Goal: Task Accomplishment & Management: Use online tool/utility

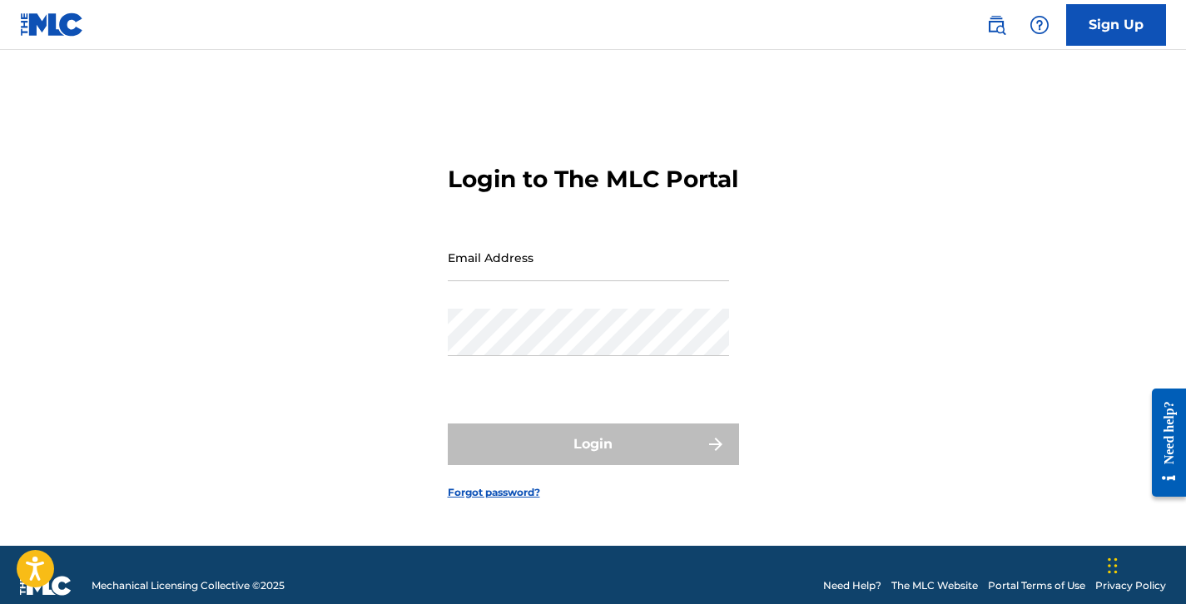
click at [611, 307] on div "Email Address" at bounding box center [588, 271] width 281 height 75
click at [595, 281] on input "Email Address" at bounding box center [588, 257] width 281 height 47
type input "[EMAIL_ADDRESS][DOMAIN_NAME]"
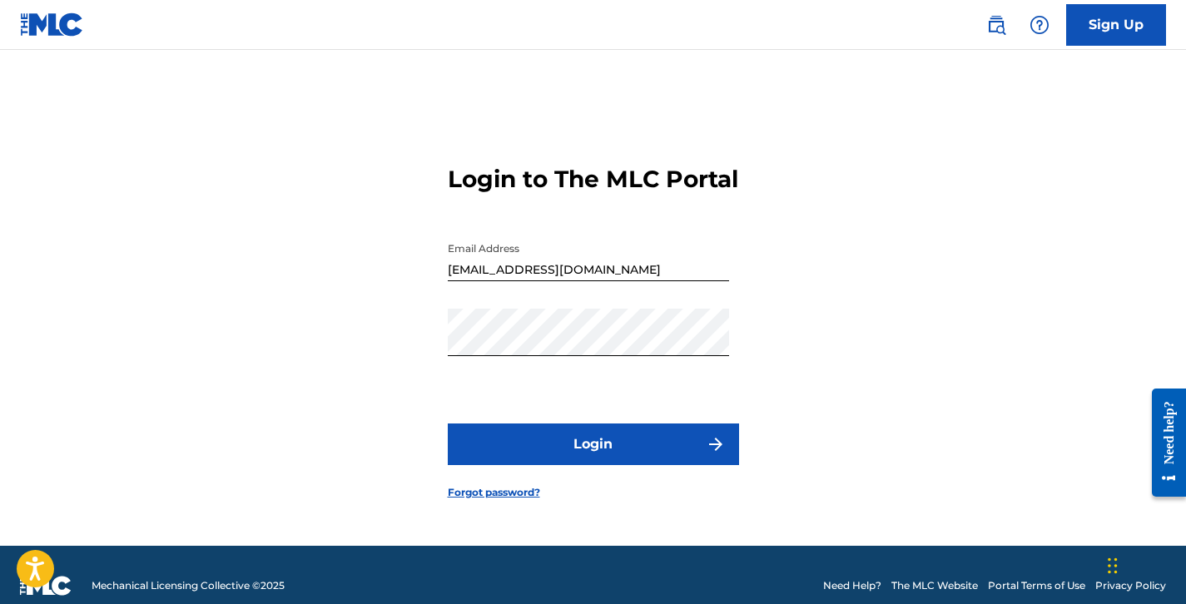
click at [586, 461] on button "Login" at bounding box center [593, 445] width 291 height 42
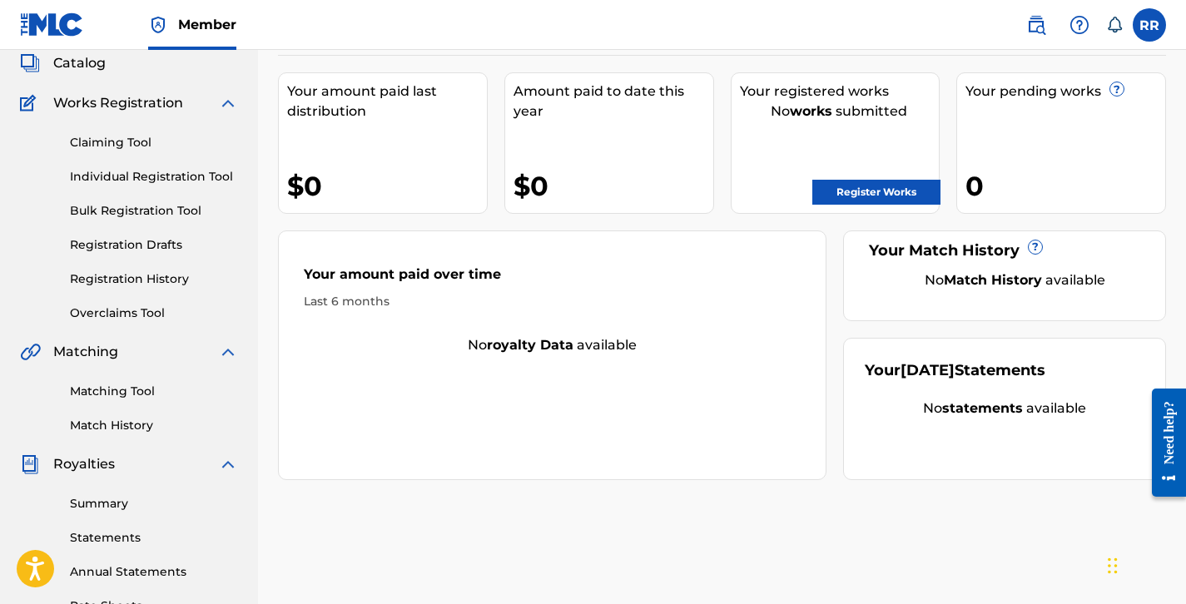
scroll to position [104, 0]
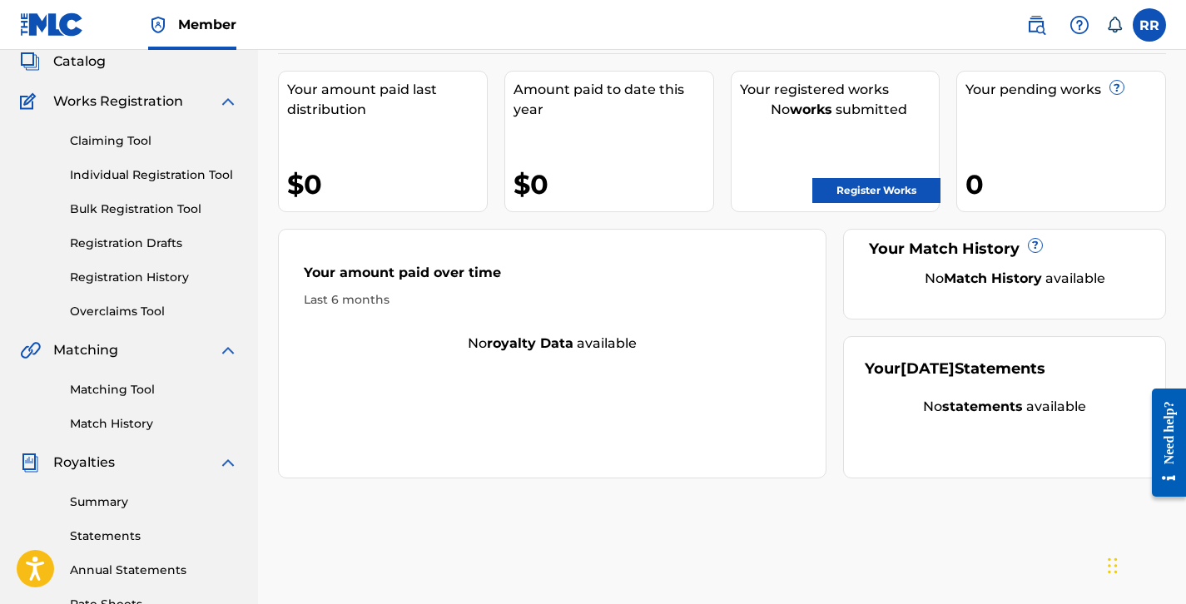
click at [105, 503] on link "Summary" at bounding box center [154, 501] width 168 height 17
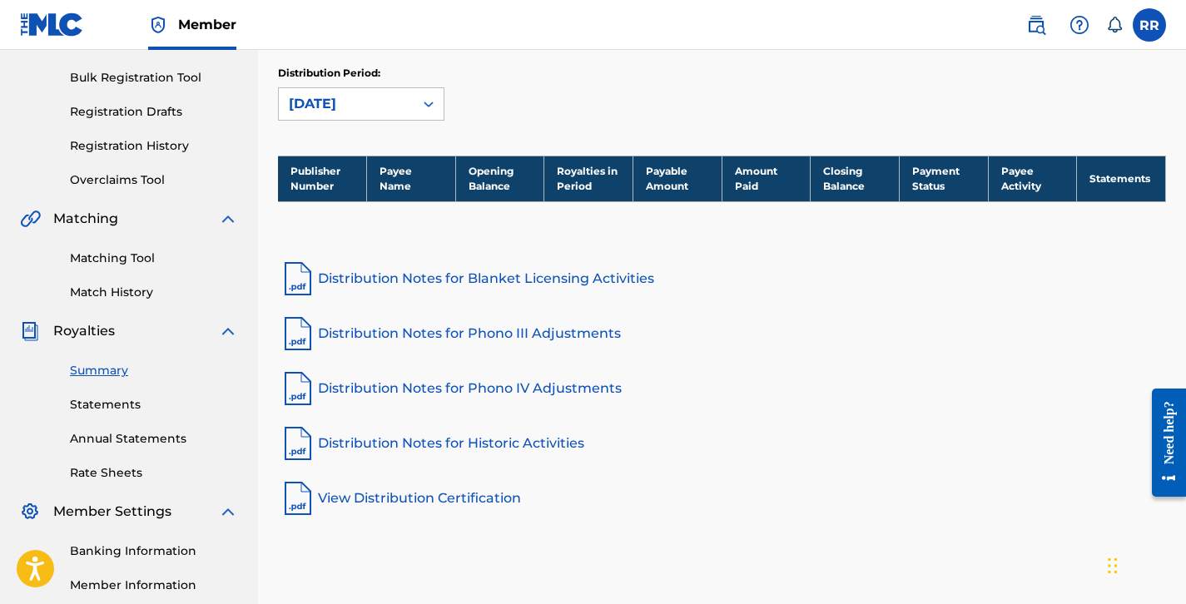
scroll to position [219, 0]
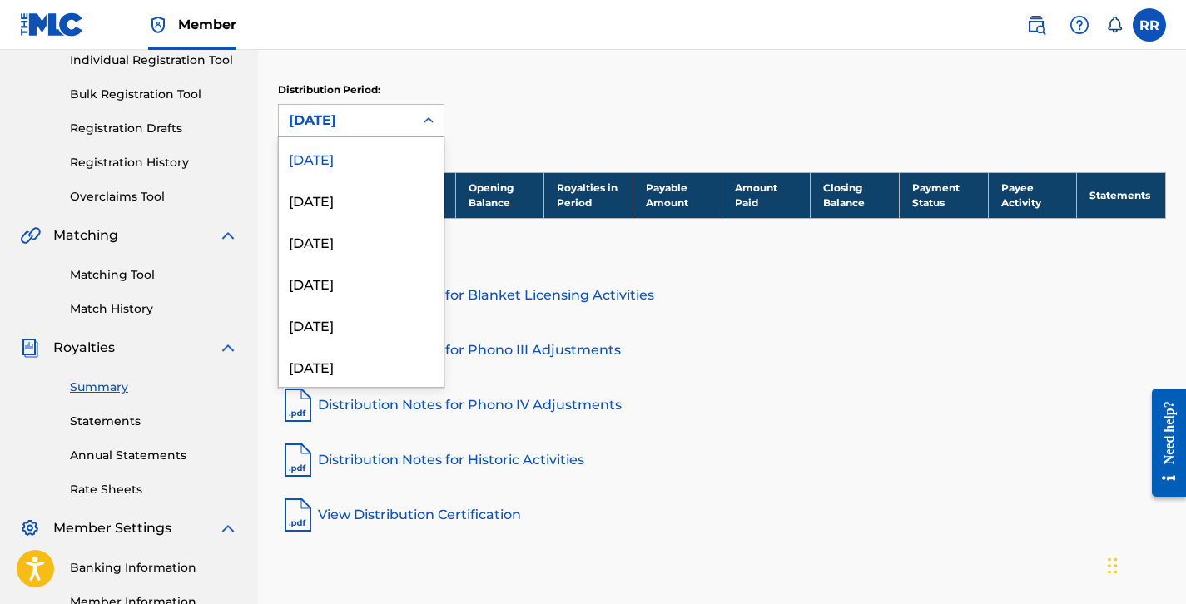
click at [425, 123] on icon at bounding box center [428, 120] width 17 height 17
click at [402, 197] on div "[DATE]" at bounding box center [361, 200] width 165 height 42
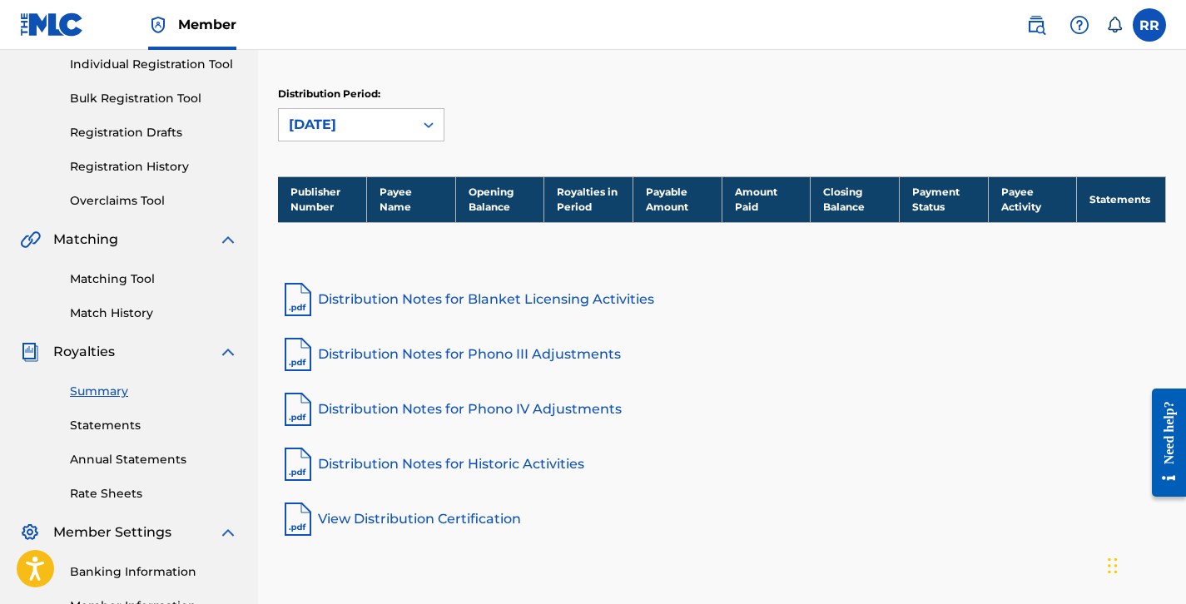
scroll to position [202, 0]
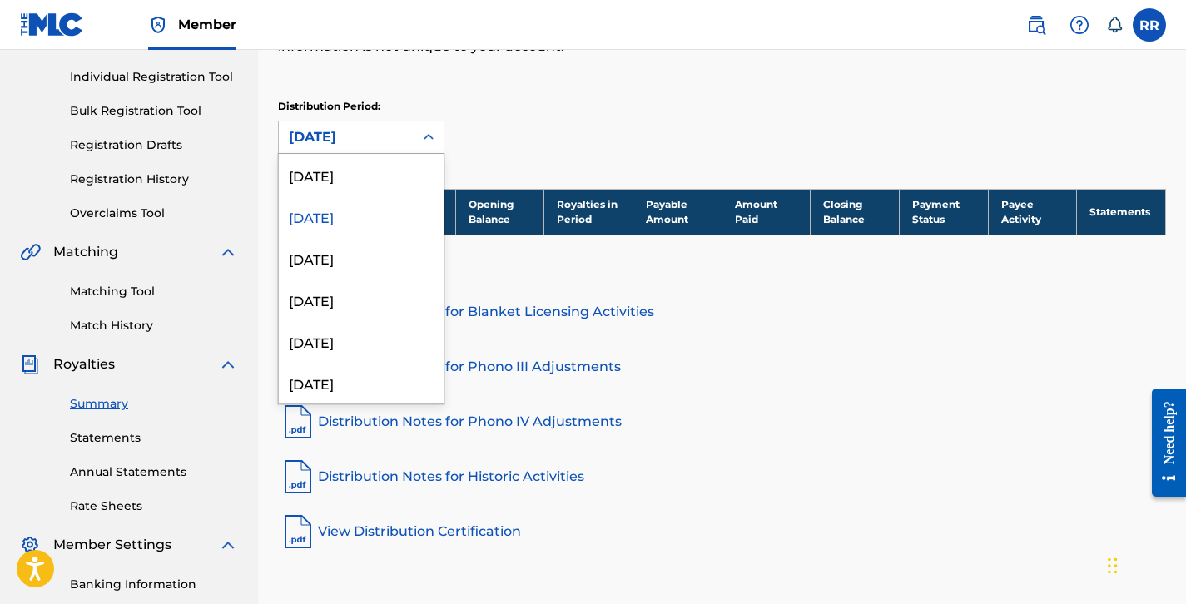
click at [422, 137] on icon at bounding box center [428, 137] width 17 height 17
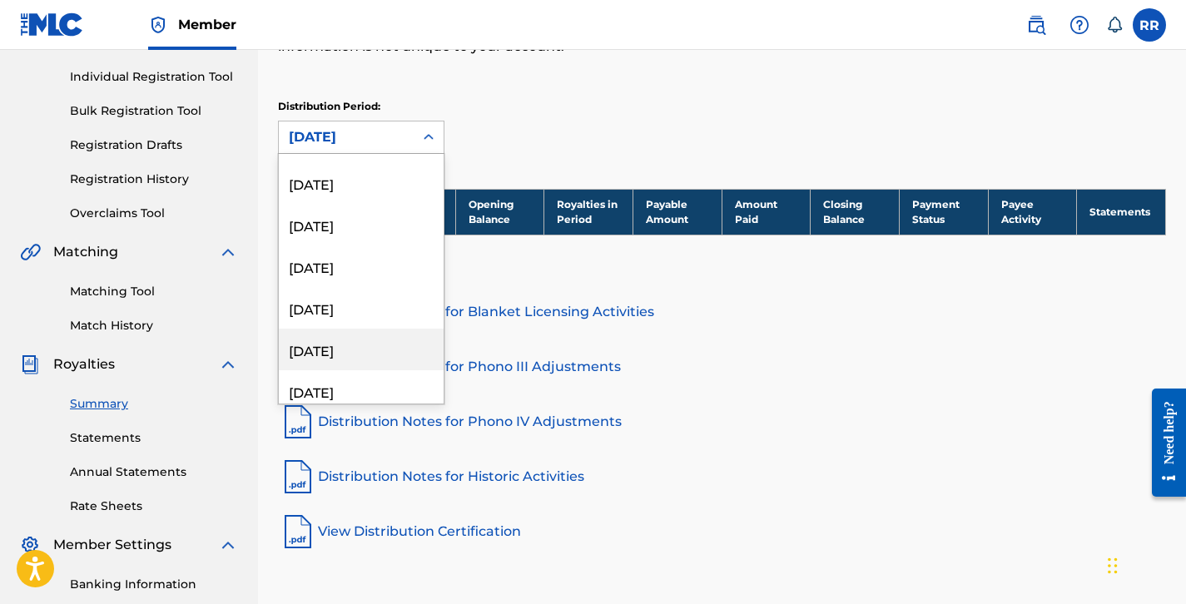
scroll to position [757, 0]
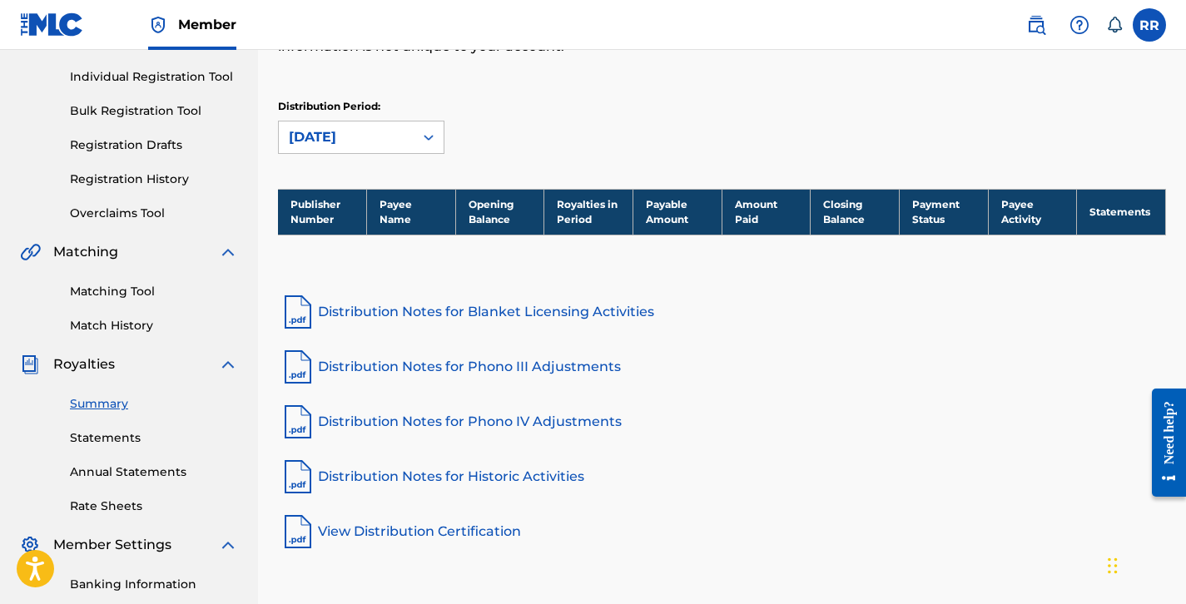
click at [508, 278] on div "Royalties Select your desired distribution period from the drop-down menu to se…" at bounding box center [722, 220] width 888 height 662
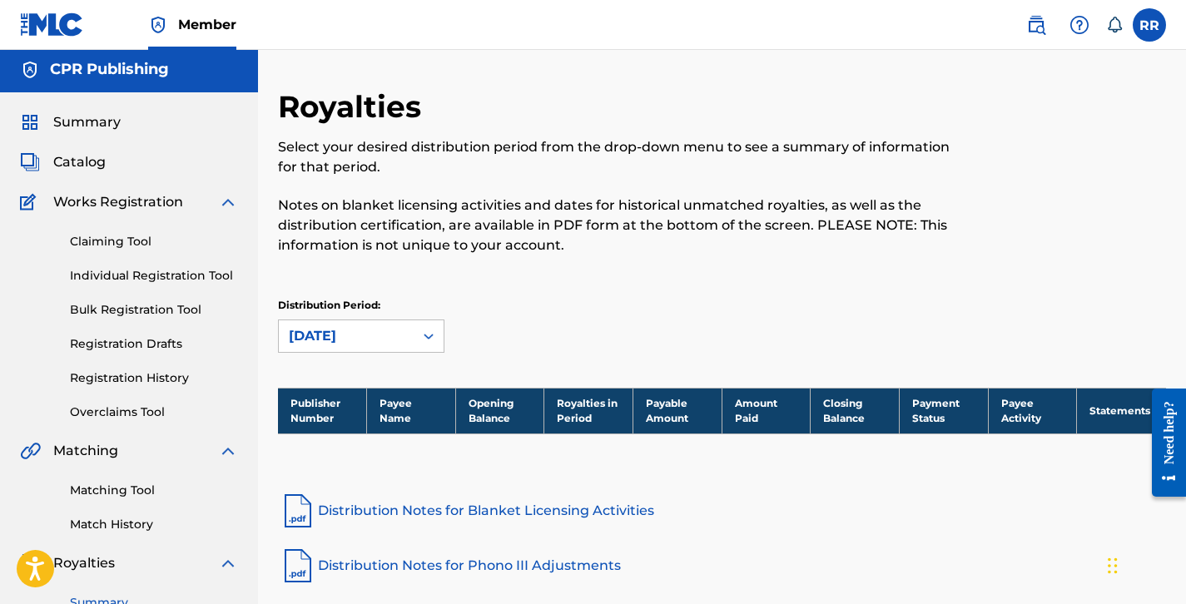
scroll to position [0, 0]
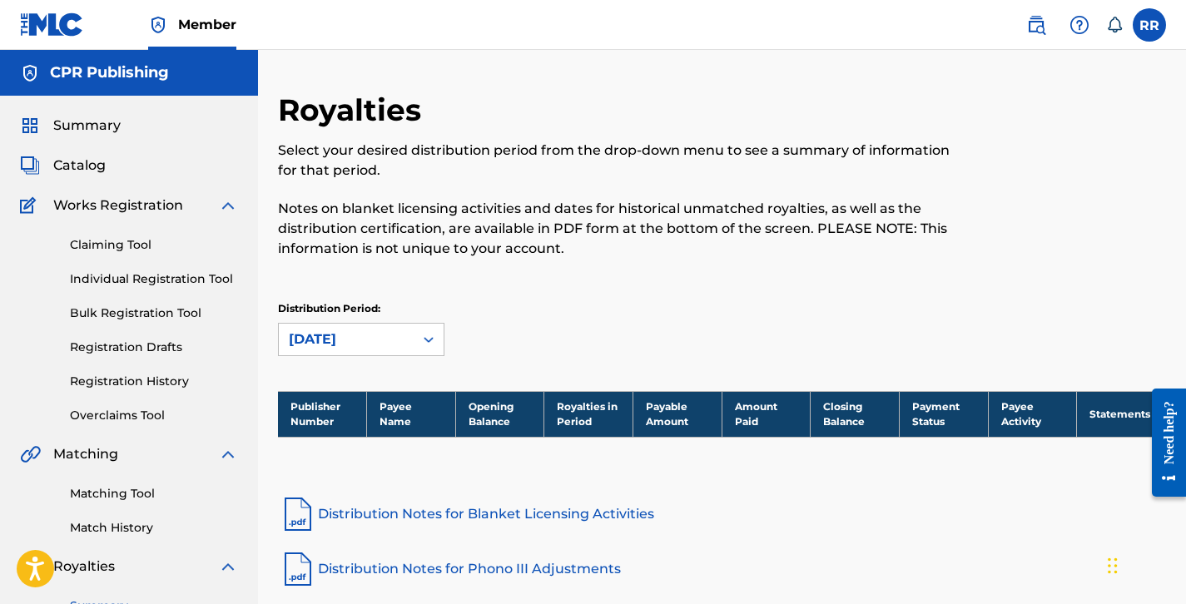
click at [85, 166] on span "Catalog" at bounding box center [79, 166] width 52 height 20
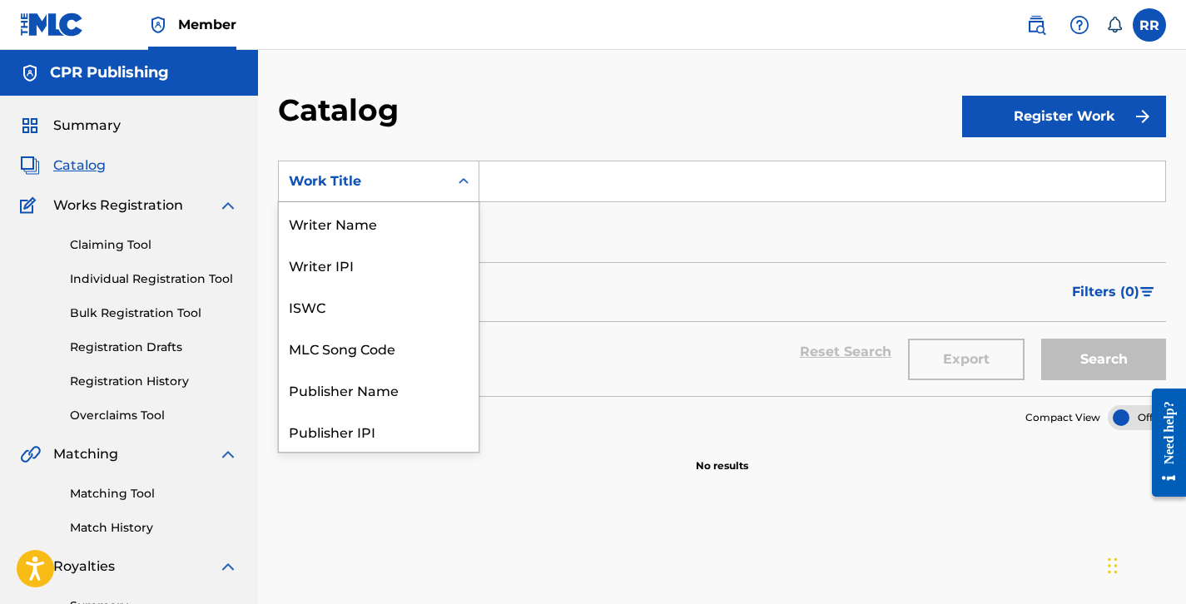
click at [455, 181] on icon "Search Form" at bounding box center [463, 181] width 17 height 17
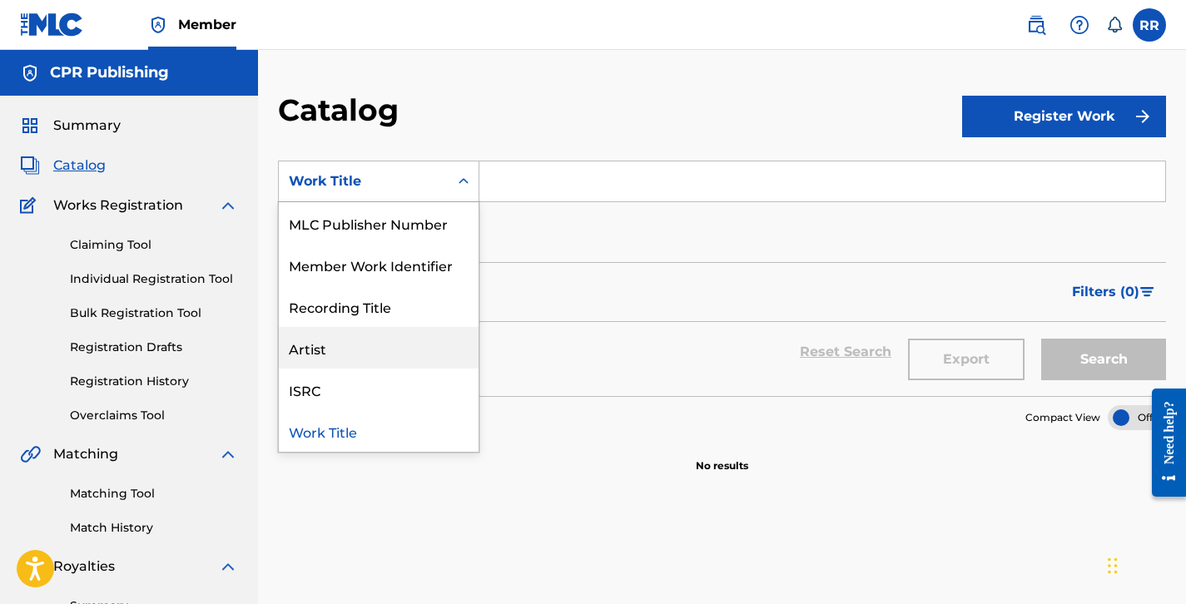
click at [320, 349] on div "Artist" at bounding box center [379, 348] width 200 height 42
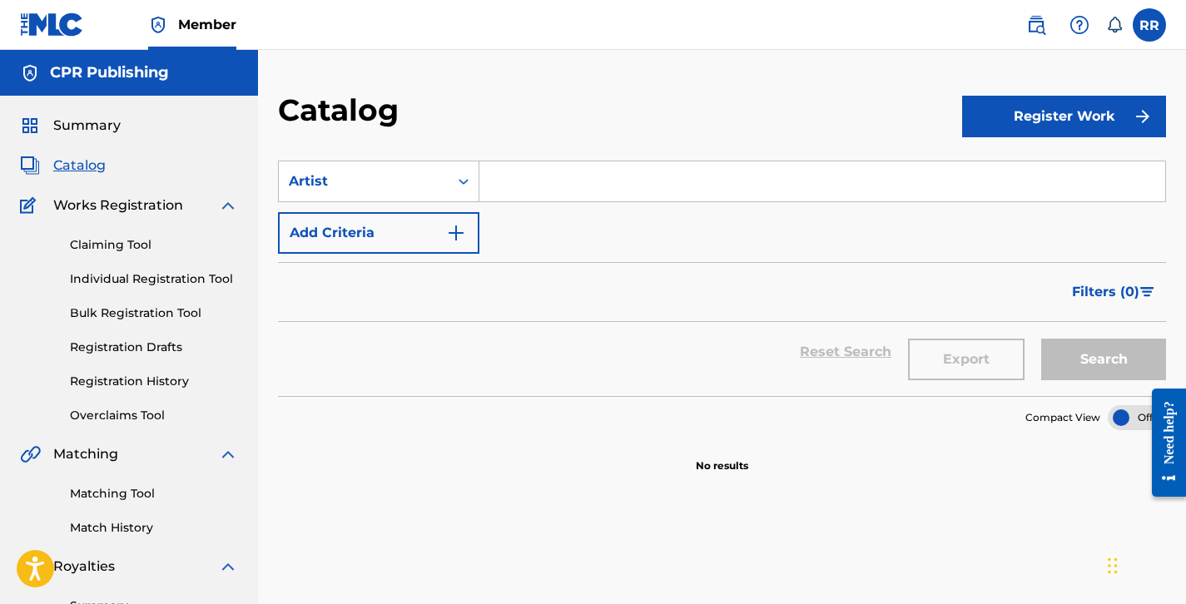
click at [502, 186] on input "Search Form" at bounding box center [822, 181] width 686 height 40
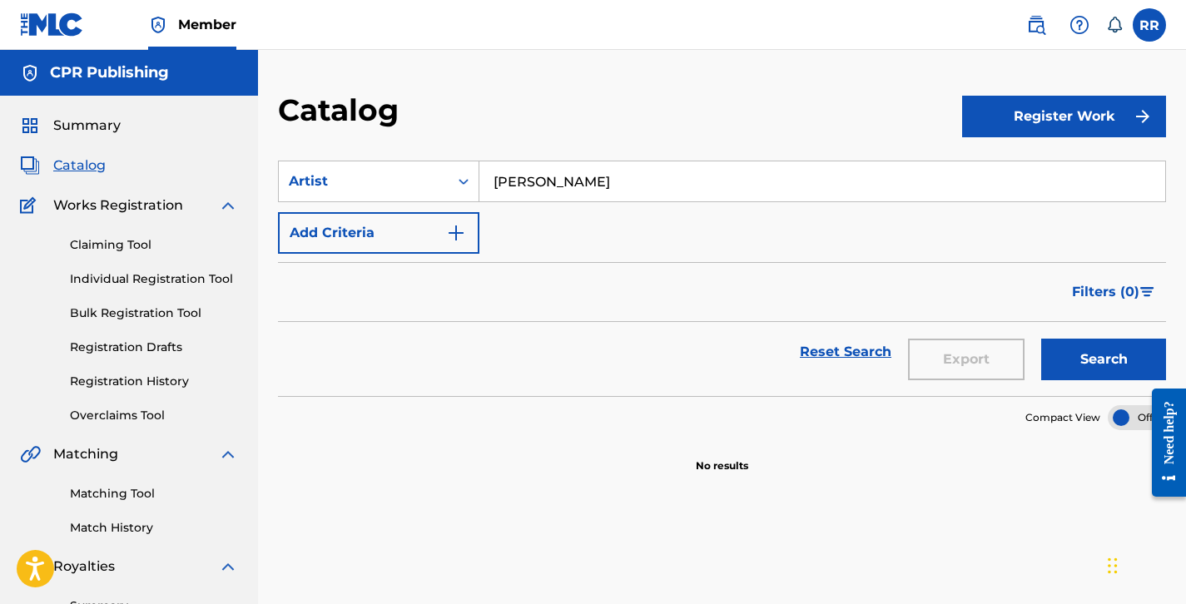
type input "[PERSON_NAME]"
click at [1083, 360] on button "Search" at bounding box center [1103, 360] width 125 height 42
click at [449, 236] on img "Search Form" at bounding box center [456, 233] width 20 height 20
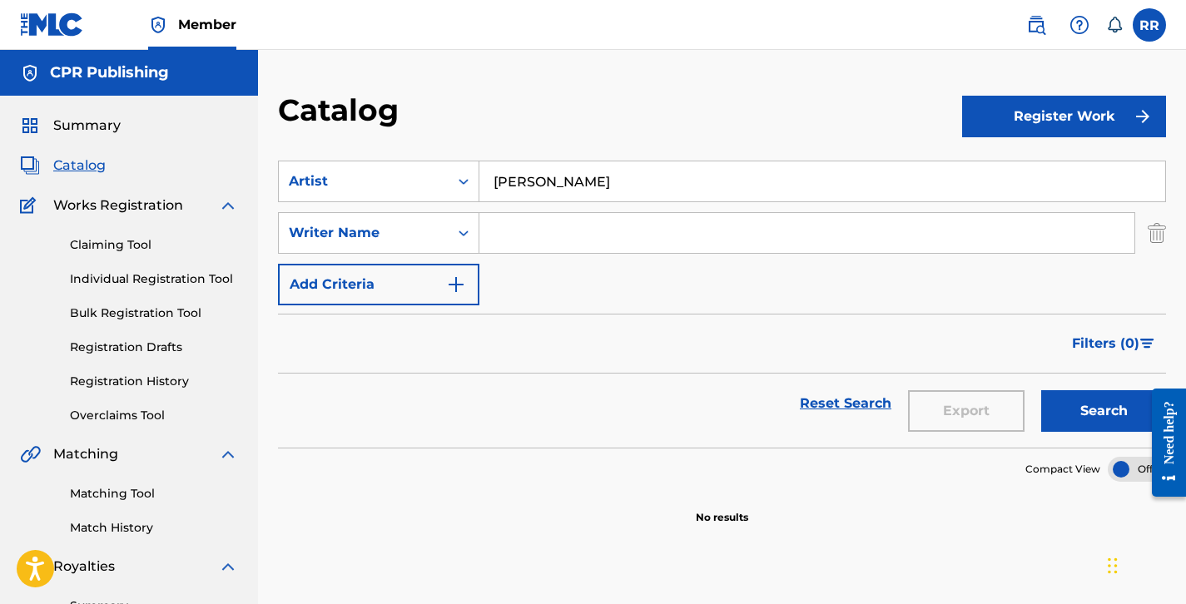
click at [508, 228] on input "Search Form" at bounding box center [806, 233] width 655 height 40
type input "[PERSON_NAME]"
click at [1070, 414] on button "Search" at bounding box center [1103, 411] width 125 height 42
click at [125, 246] on link "Claiming Tool" at bounding box center [154, 244] width 168 height 17
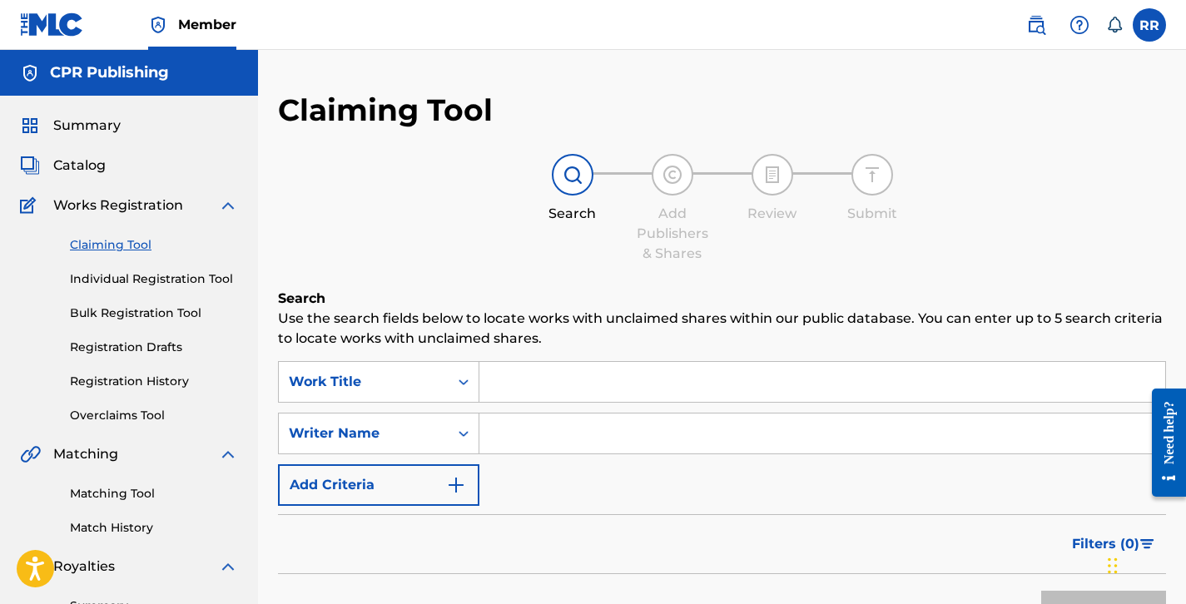
click at [509, 437] on input "Search Form" at bounding box center [822, 434] width 686 height 40
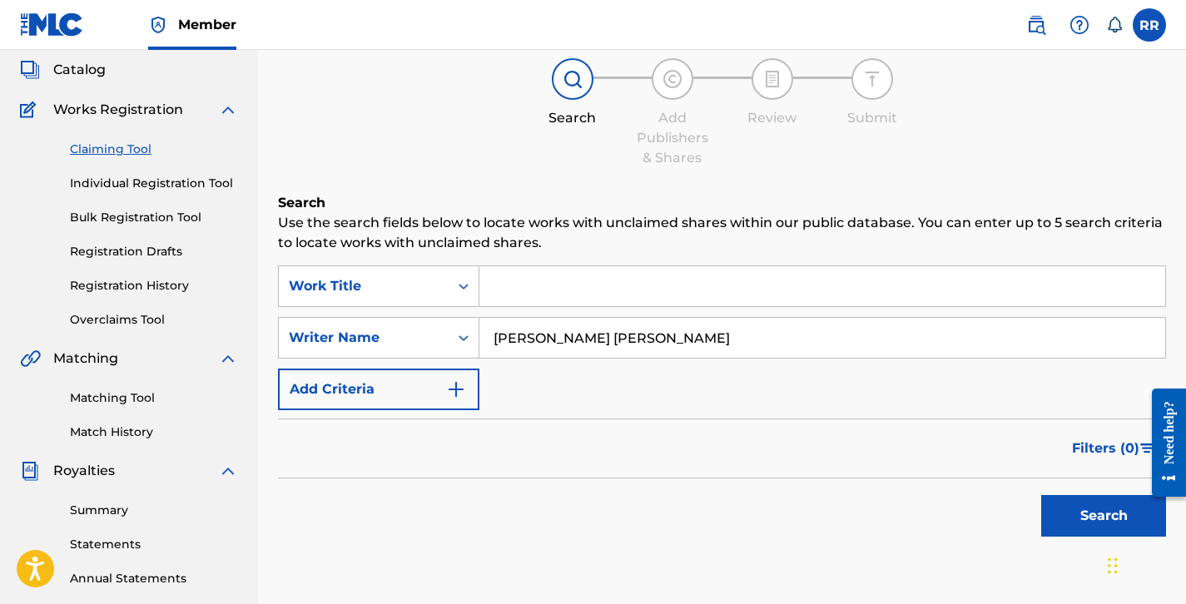
scroll to position [156, 0]
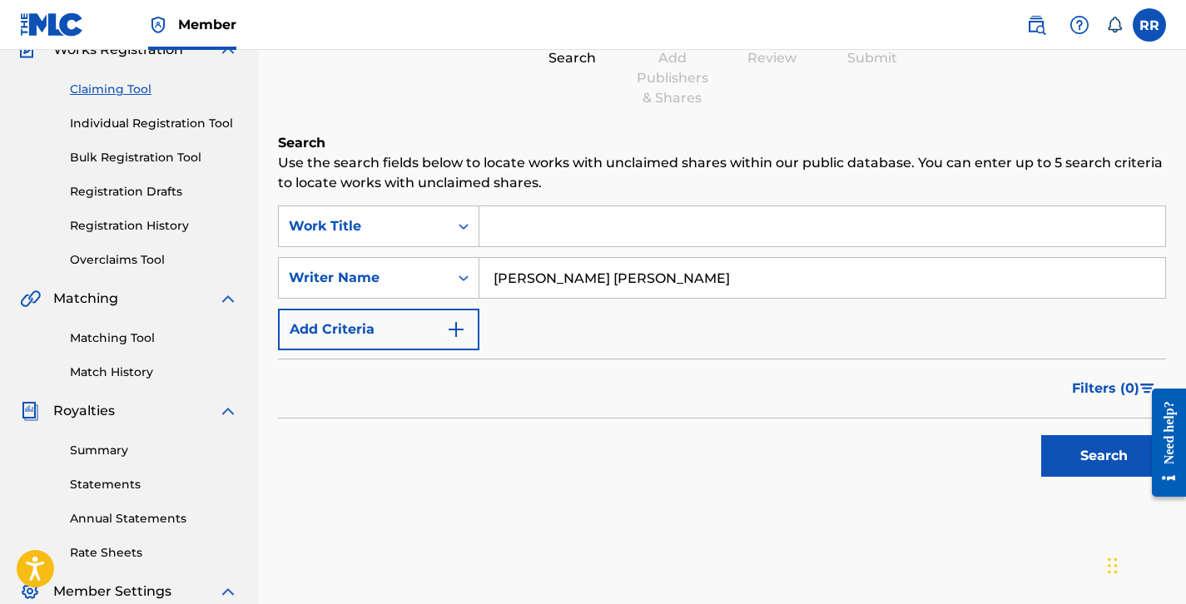
click at [1065, 455] on button "Search" at bounding box center [1103, 456] width 125 height 42
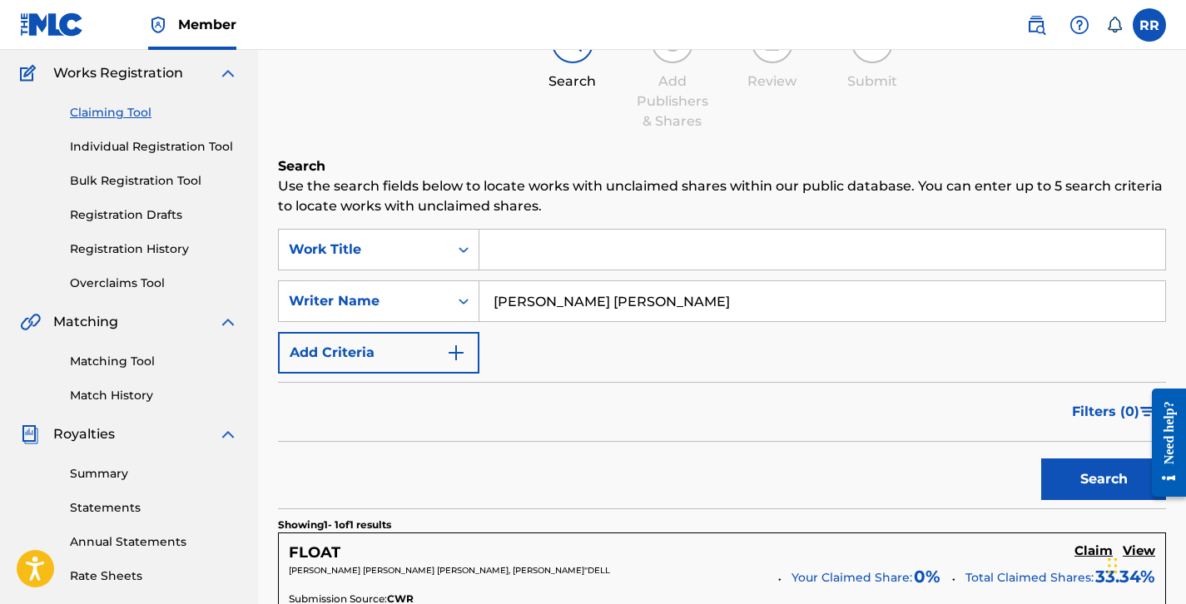
scroll to position [131, 0]
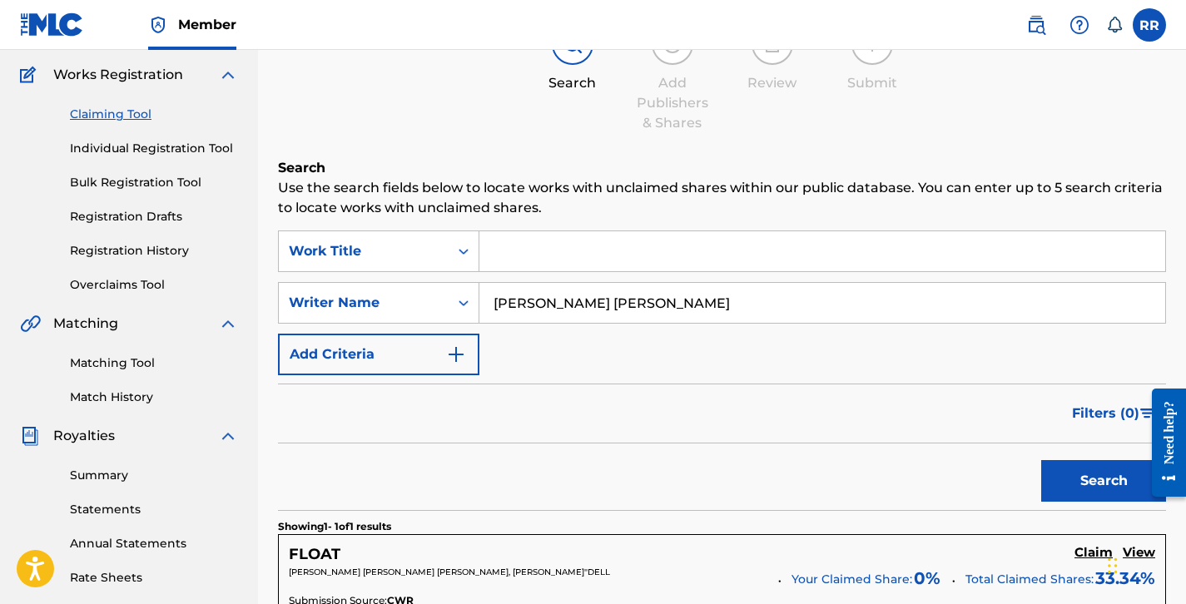
click at [581, 305] on input "[PERSON_NAME] [PERSON_NAME]" at bounding box center [822, 303] width 686 height 40
click at [1061, 483] on button "Search" at bounding box center [1103, 481] width 125 height 42
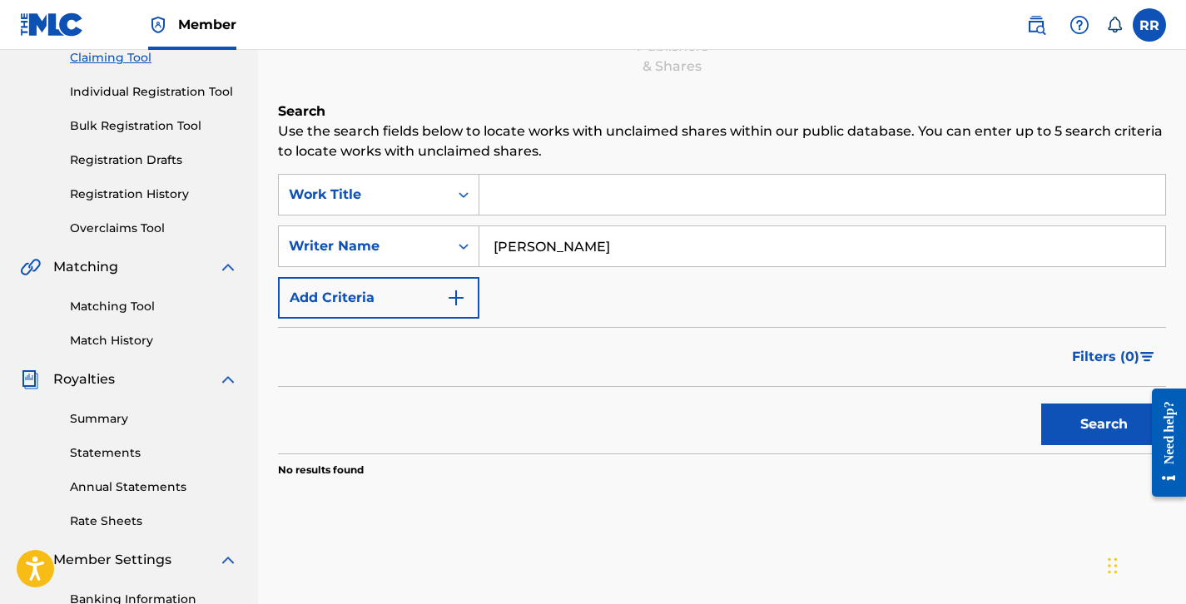
scroll to position [189, 0]
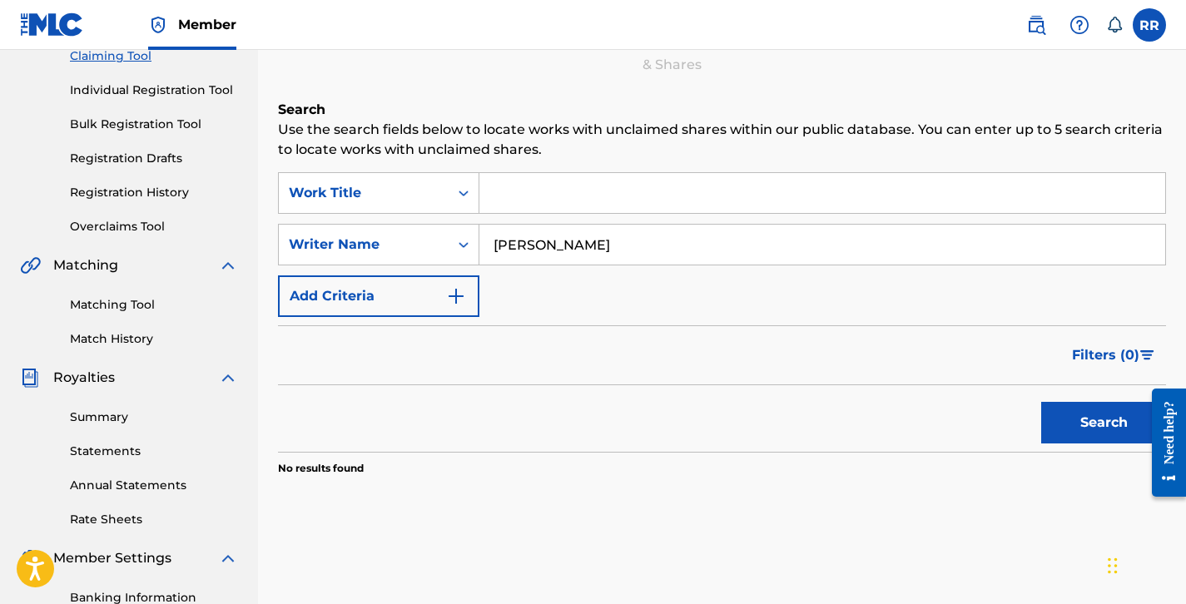
click at [617, 244] on input "[PERSON_NAME]" at bounding box center [822, 245] width 686 height 40
type input "R"
click at [554, 201] on input "Search Form" at bounding box center [822, 193] width 686 height 40
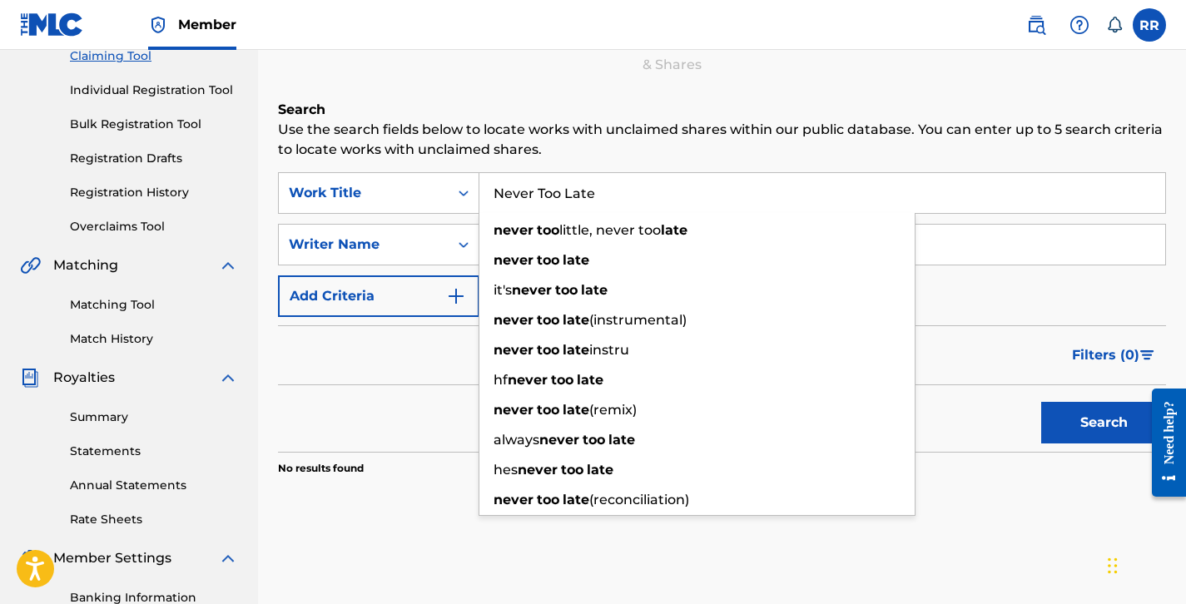
type input "Never Too Late"
click at [1041, 402] on button "Search" at bounding box center [1103, 423] width 125 height 42
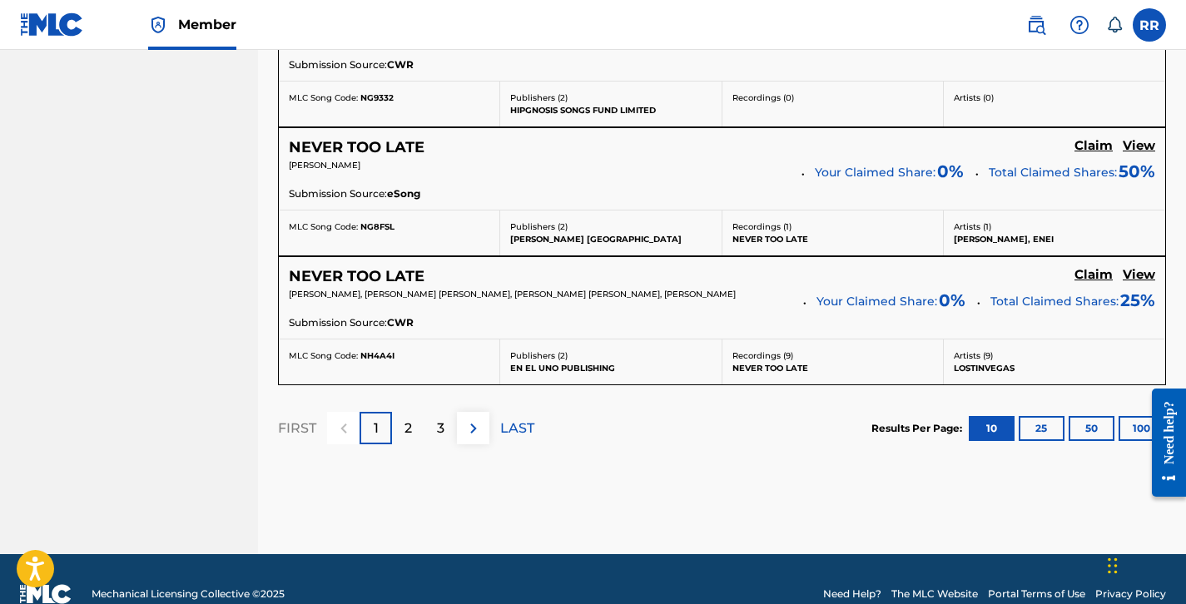
scroll to position [1572, 0]
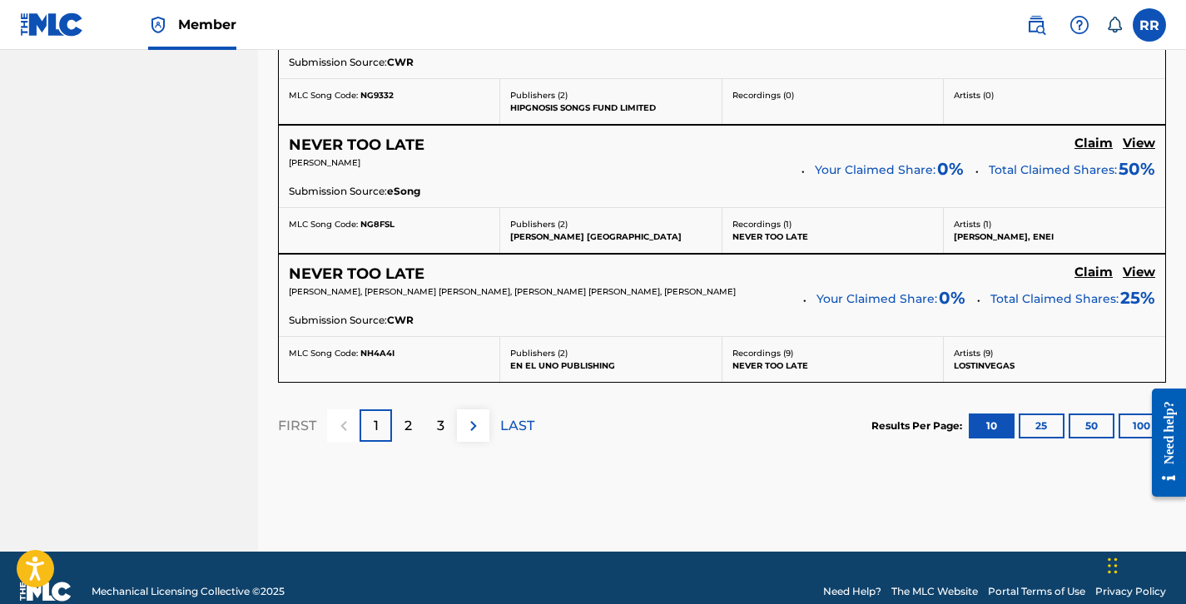
click at [1138, 430] on button "100" at bounding box center [1141, 426] width 46 height 25
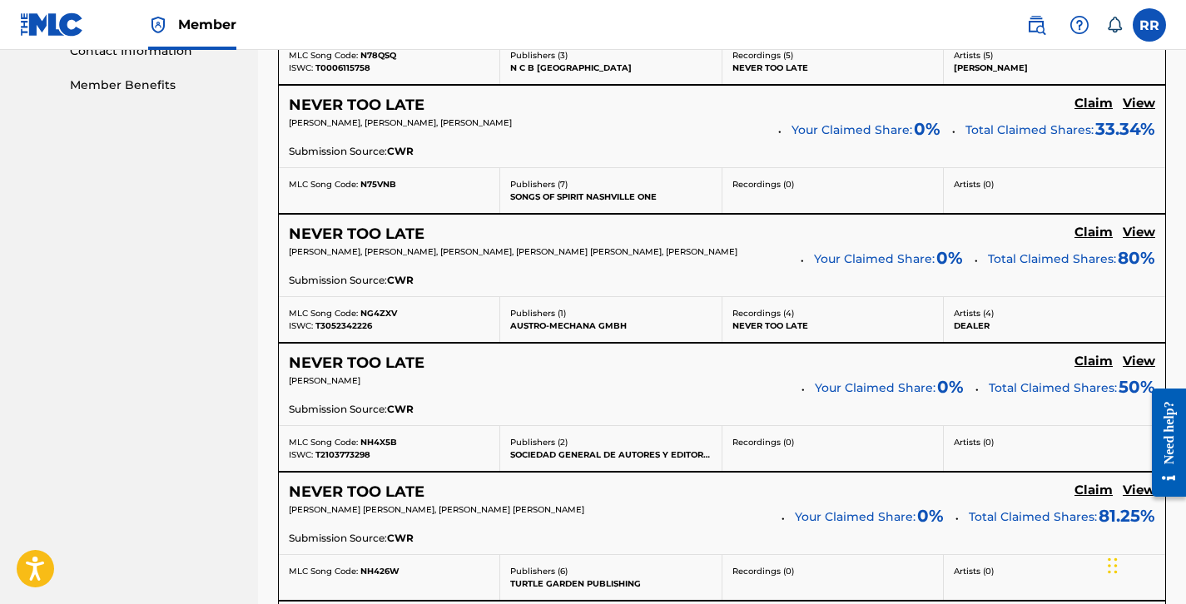
scroll to position [839, 0]
click at [754, 404] on div "Submission Source: CWR" at bounding box center [722, 410] width 866 height 18
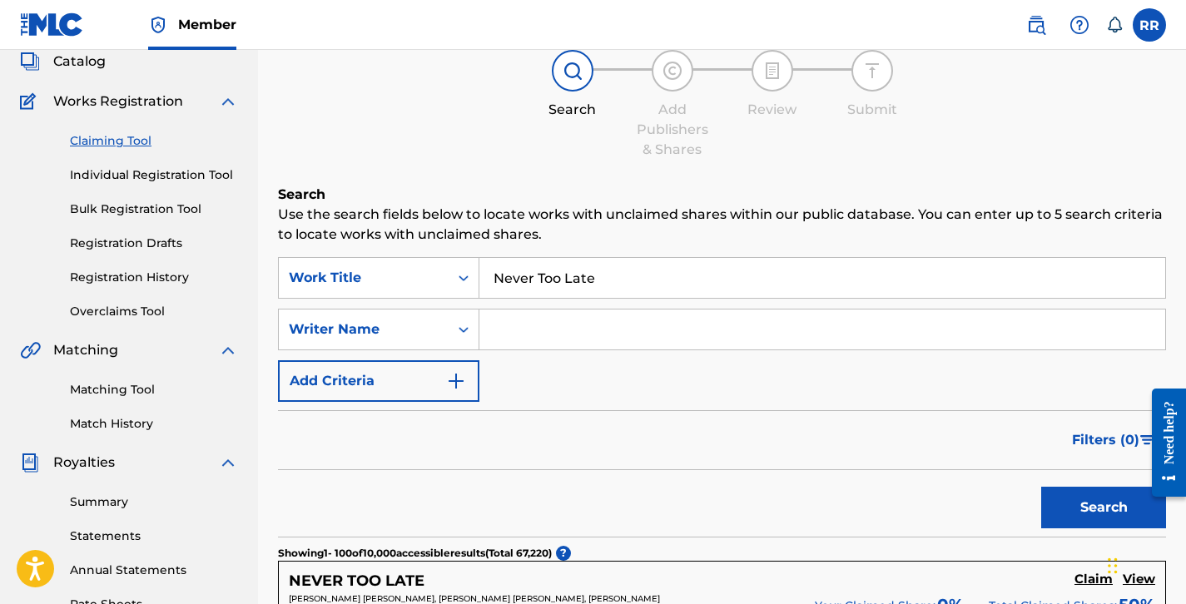
scroll to position [117, 0]
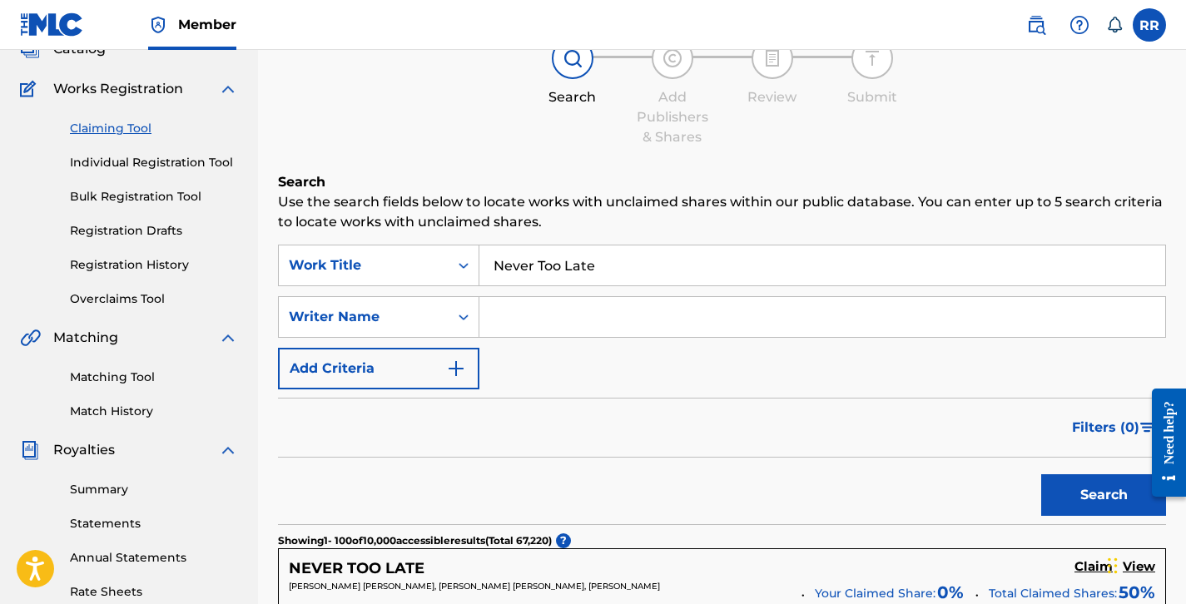
click at [598, 265] on input "Never Too Late" at bounding box center [822, 266] width 686 height 40
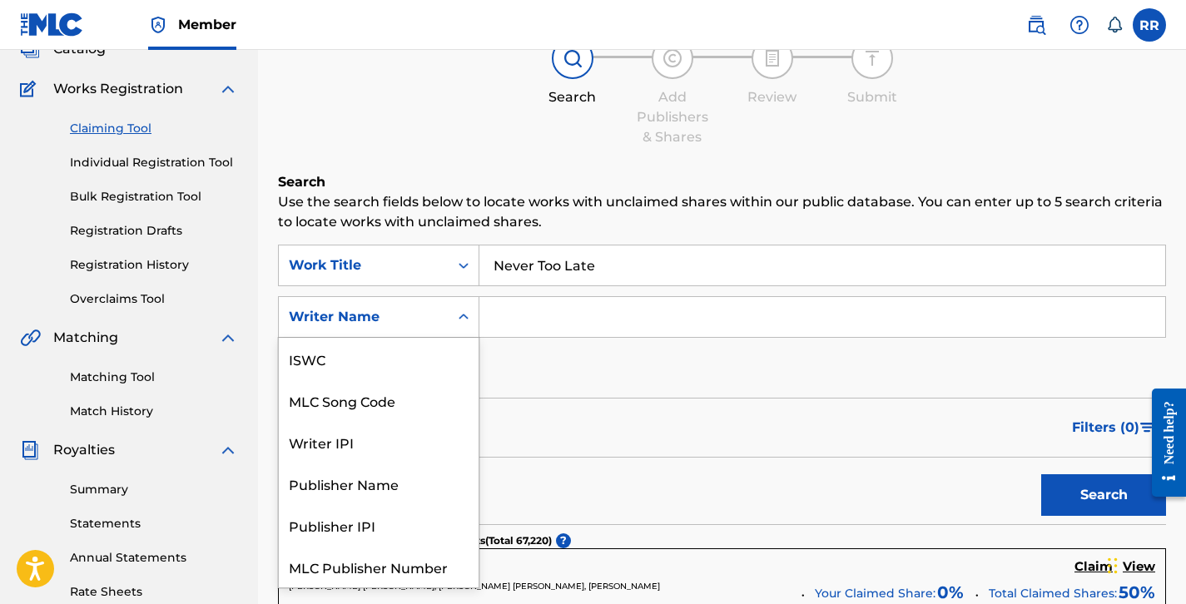
scroll to position [42, 0]
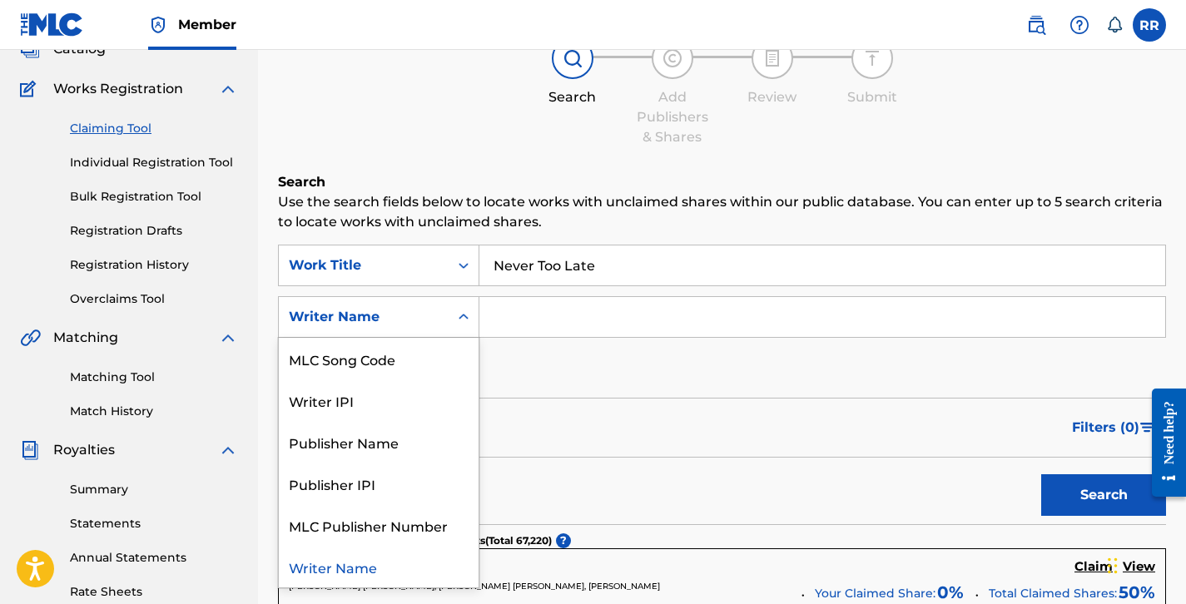
click at [464, 322] on icon "Search Form" at bounding box center [463, 317] width 17 height 17
click at [325, 413] on div "Writer IPI" at bounding box center [379, 400] width 200 height 42
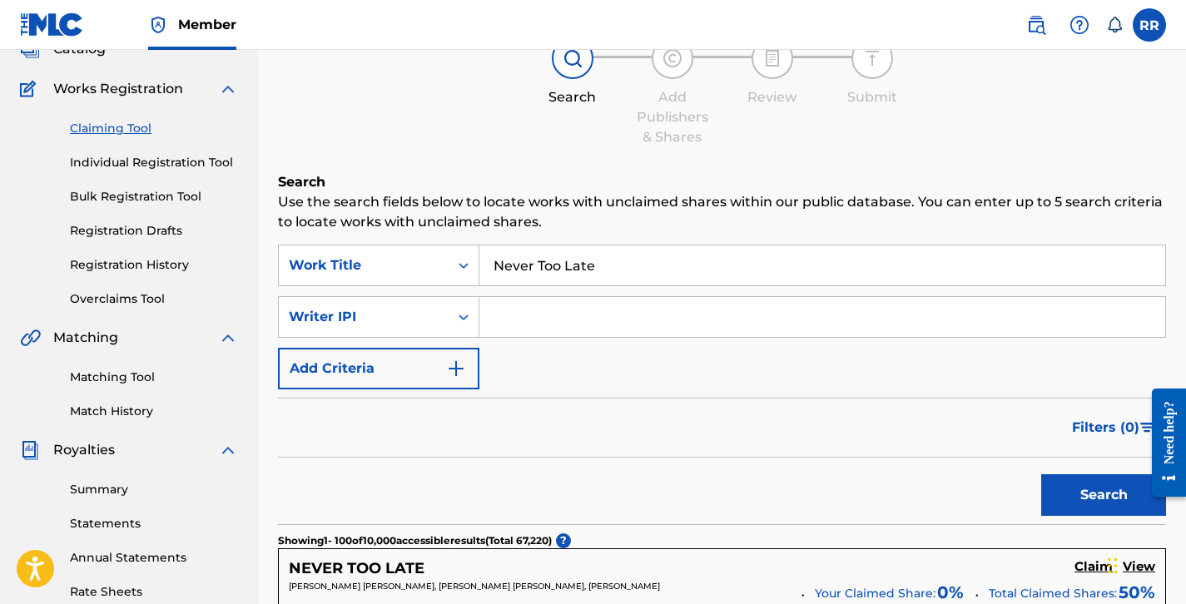
click at [630, 316] on input "Search Form" at bounding box center [822, 317] width 686 height 40
paste input "00887210320"
type input "00887210320"
click at [1079, 490] on button "Search" at bounding box center [1103, 495] width 125 height 42
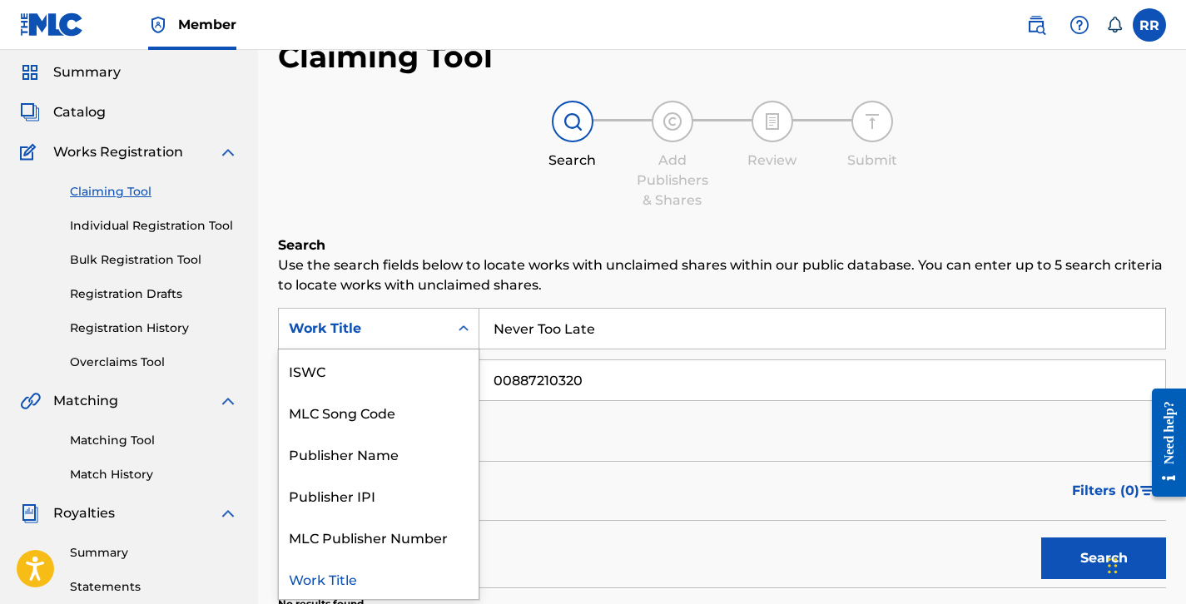
click at [463, 325] on icon "Search Form" at bounding box center [463, 328] width 17 height 17
click at [594, 329] on input "Never Too Late" at bounding box center [822, 329] width 686 height 40
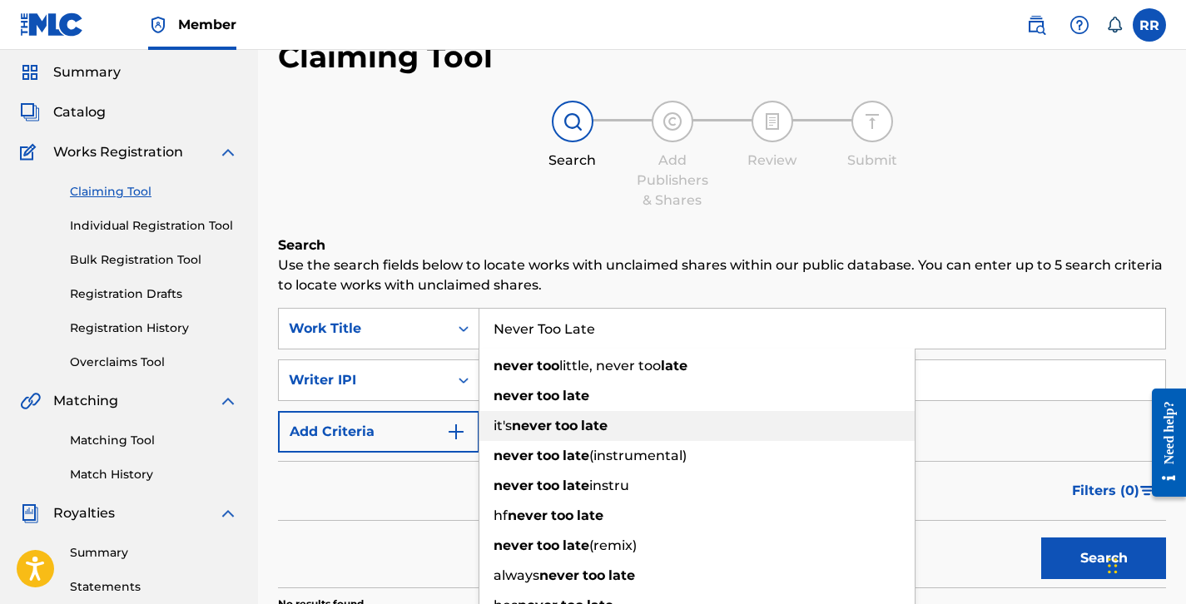
click at [555, 431] on span "Search Form" at bounding box center [553, 426] width 3 height 16
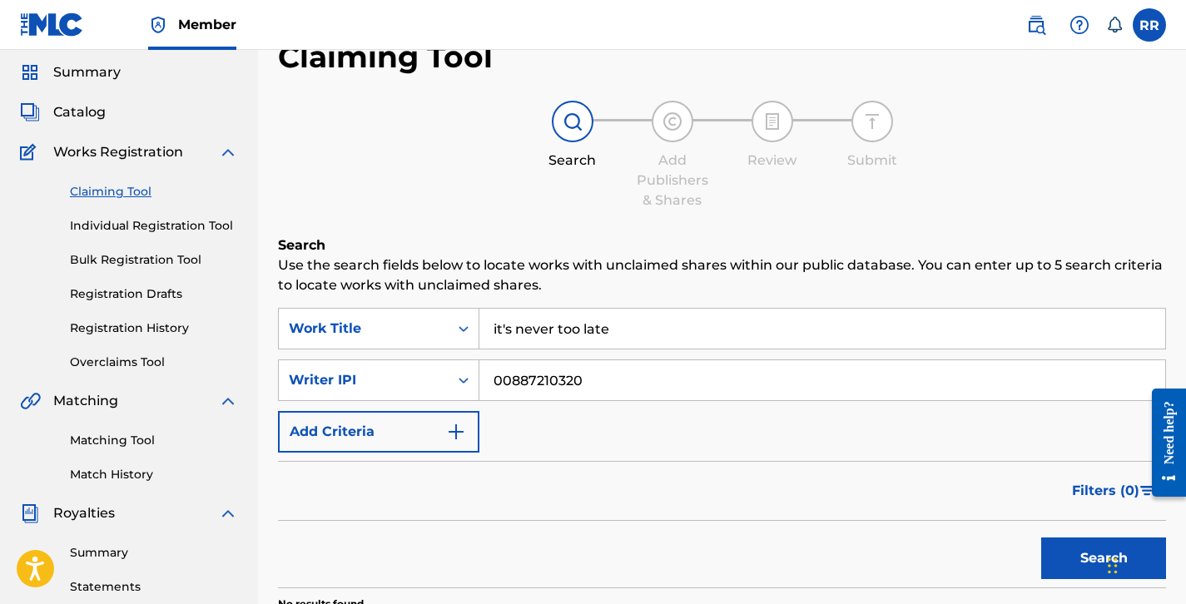
click at [1084, 558] on button "Search" at bounding box center [1103, 559] width 125 height 42
click at [1087, 547] on button "Search" at bounding box center [1103, 559] width 125 height 42
click at [615, 340] on input "it's never too late" at bounding box center [822, 329] width 686 height 40
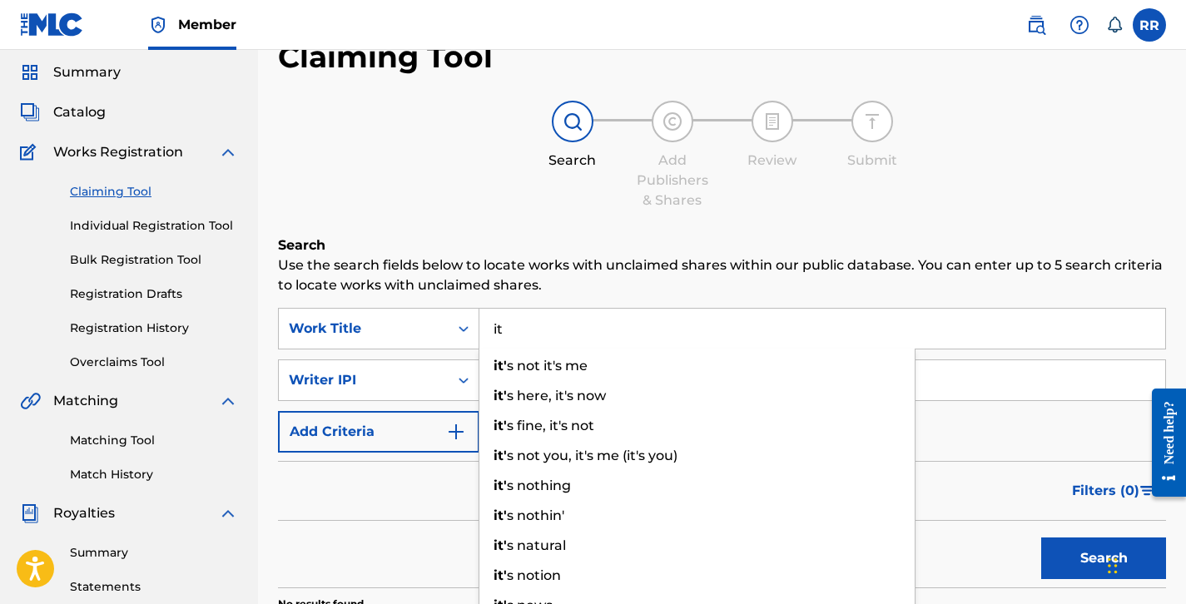
type input "i"
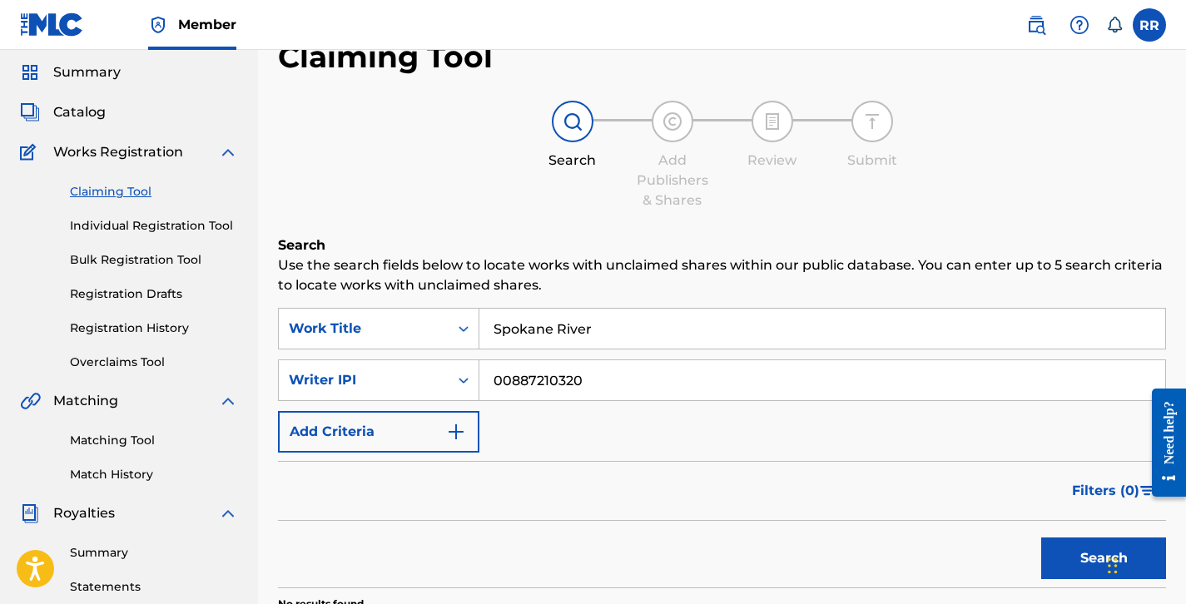
type input "Spokane River"
click at [1077, 565] on button "Search" at bounding box center [1103, 559] width 125 height 42
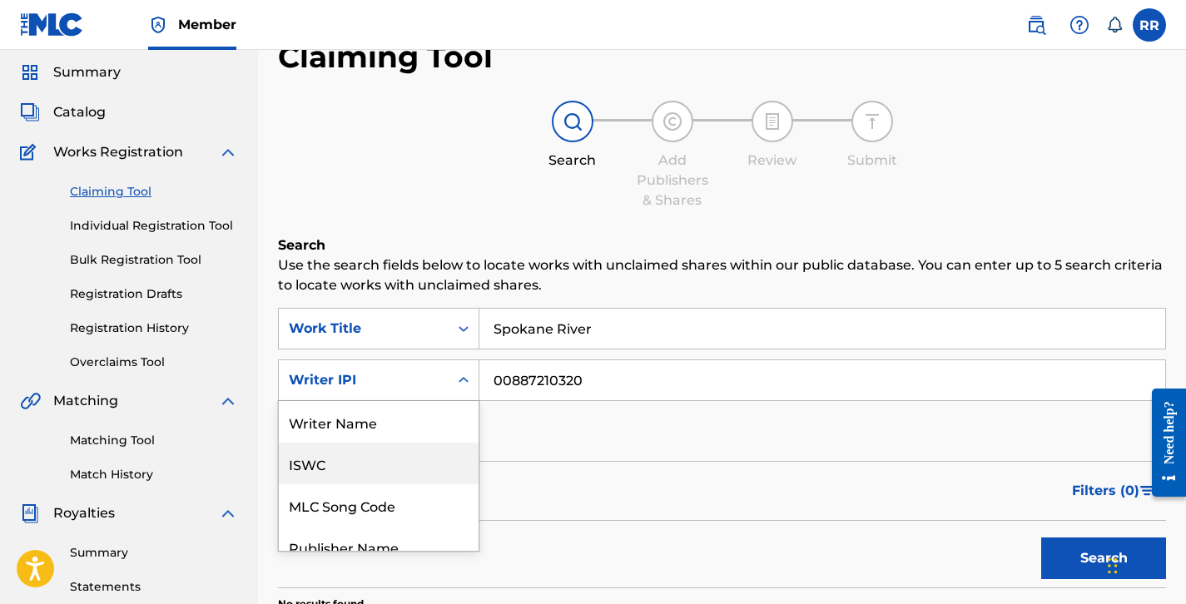
scroll to position [101, 0]
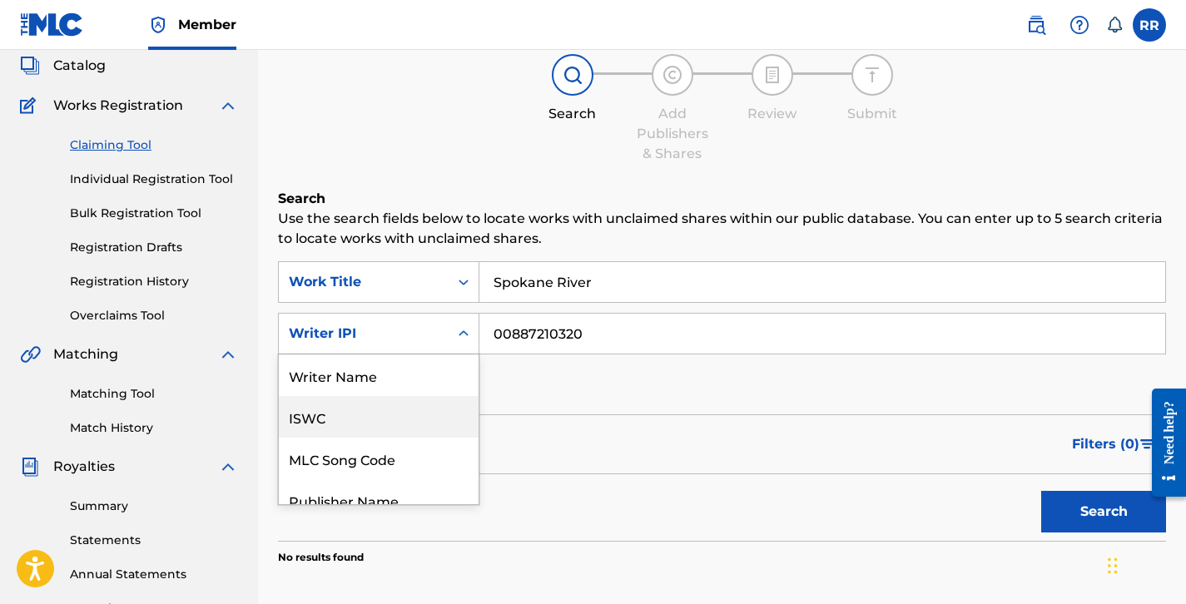
click at [460, 355] on div "ISWC, 2 of 7. 7 results available. Use Up and Down to choose options, press Ent…" at bounding box center [378, 334] width 201 height 42
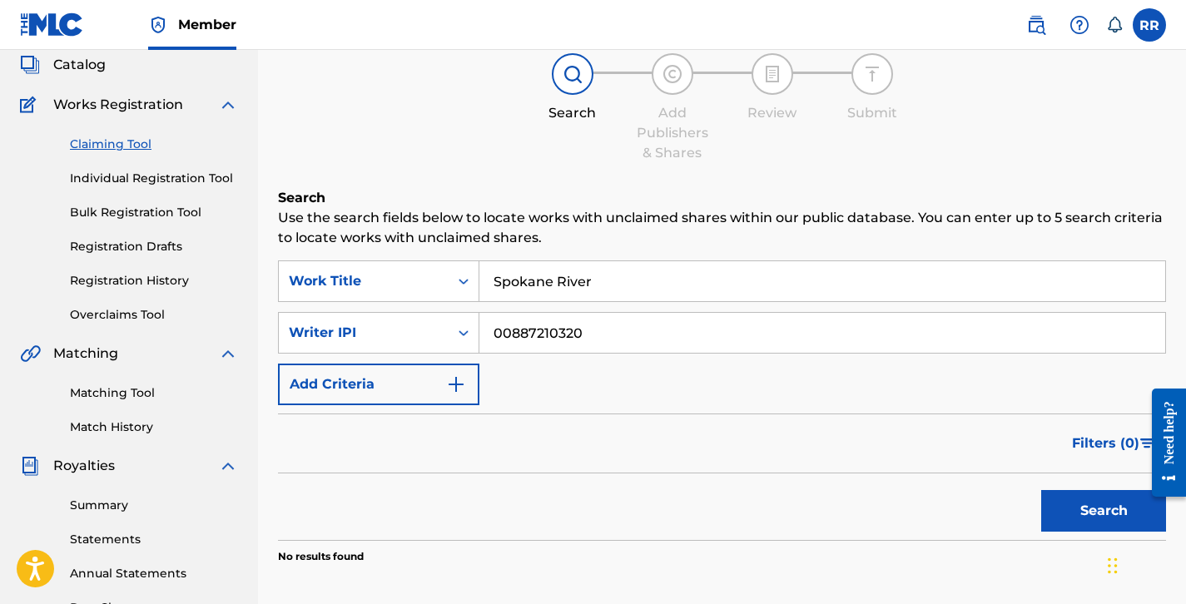
click at [582, 339] on input "00887210320" at bounding box center [822, 333] width 686 height 40
type input "0"
click at [1066, 515] on button "Search" at bounding box center [1103, 511] width 125 height 42
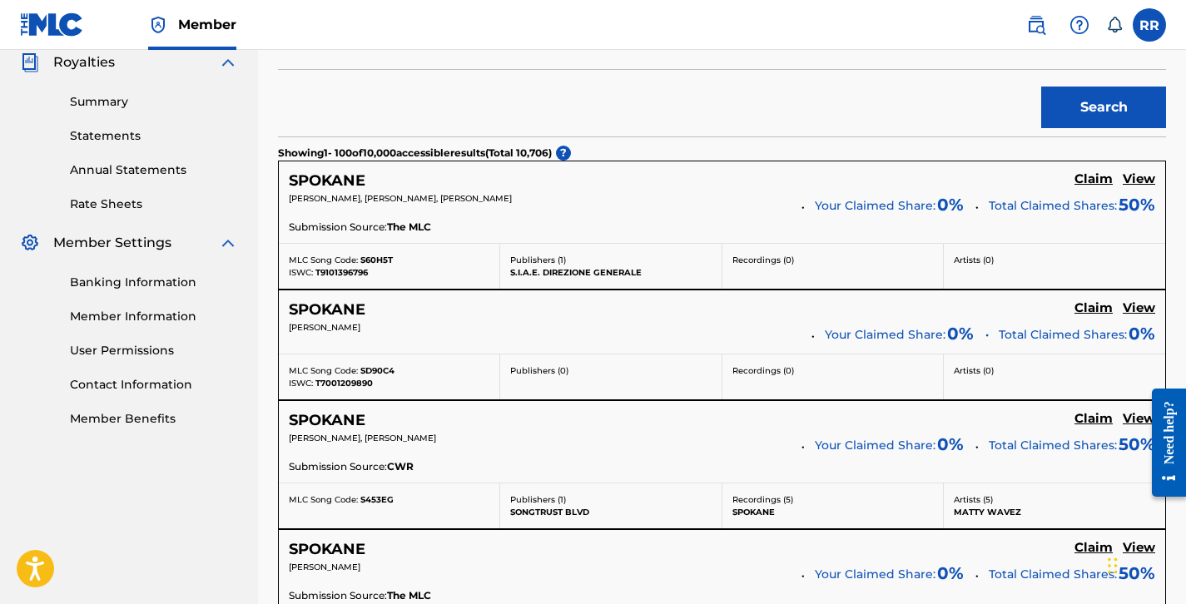
scroll to position [0, 0]
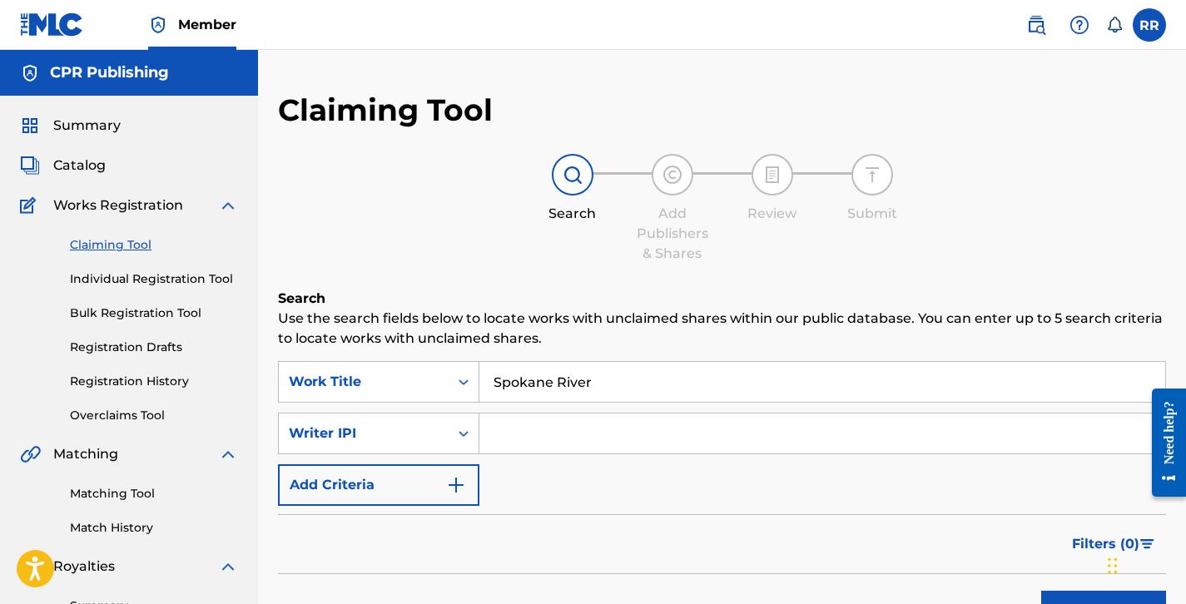
click at [181, 279] on link "Individual Registration Tool" at bounding box center [154, 278] width 168 height 17
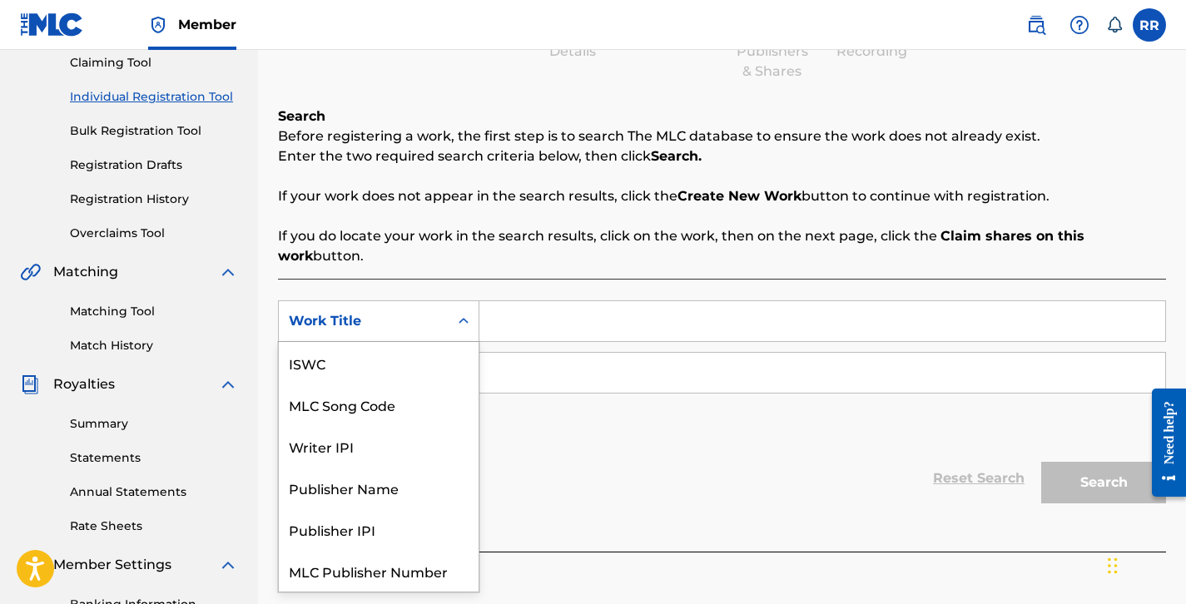
scroll to position [42, 0]
click at [463, 324] on icon "Search Form" at bounding box center [463, 321] width 17 height 17
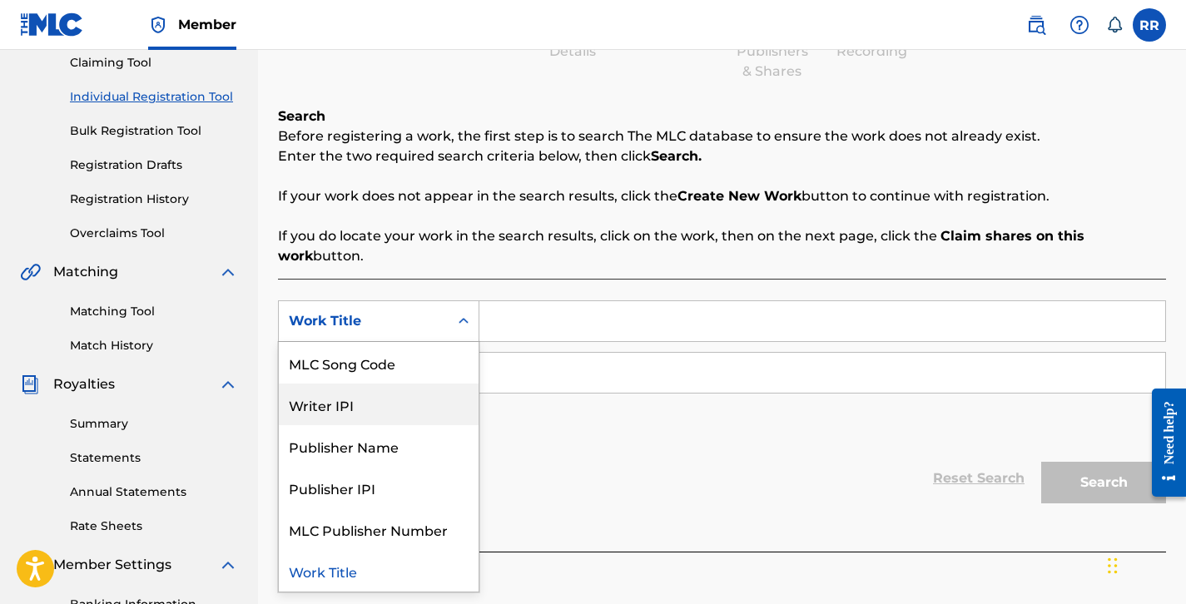
click at [379, 406] on div "Writer IPI" at bounding box center [379, 405] width 200 height 42
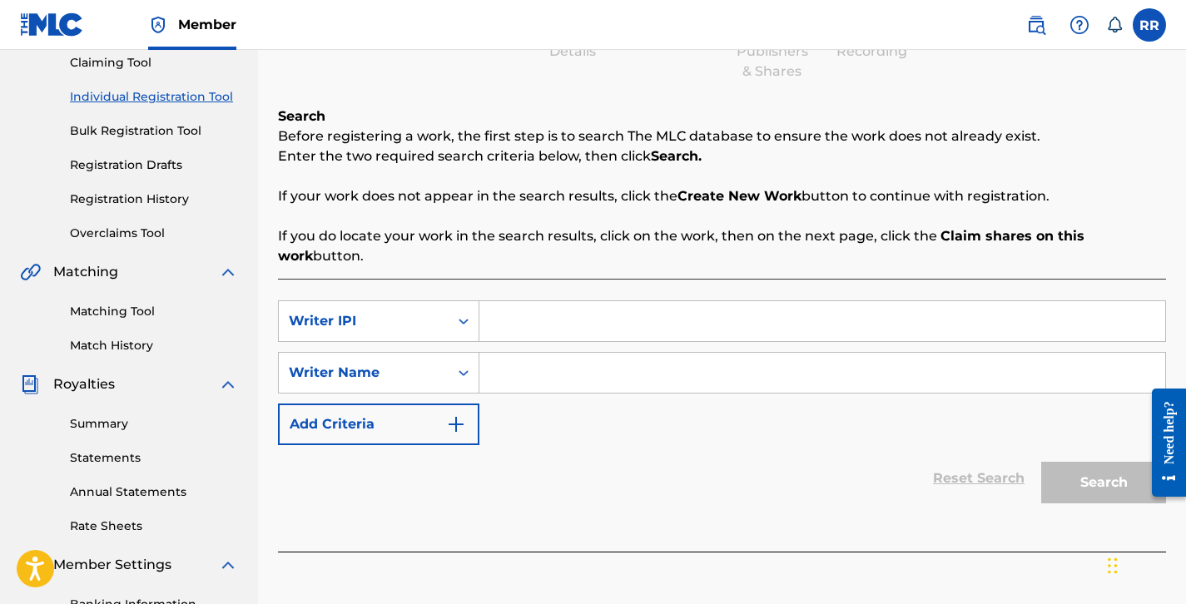
click at [501, 322] on input "Search Form" at bounding box center [822, 321] width 686 height 40
paste input "00887210320"
drag, startPoint x: 501, startPoint y: 322, endPoint x: 789, endPoint y: 376, distance: 293.0
click at [789, 376] on div "SearchWithCriteria9b8fdd5a-5d78-486b-b85c-525c7c026b13 Writer IPI 00887210320 S…" at bounding box center [722, 372] width 888 height 145
type input "00887210320"
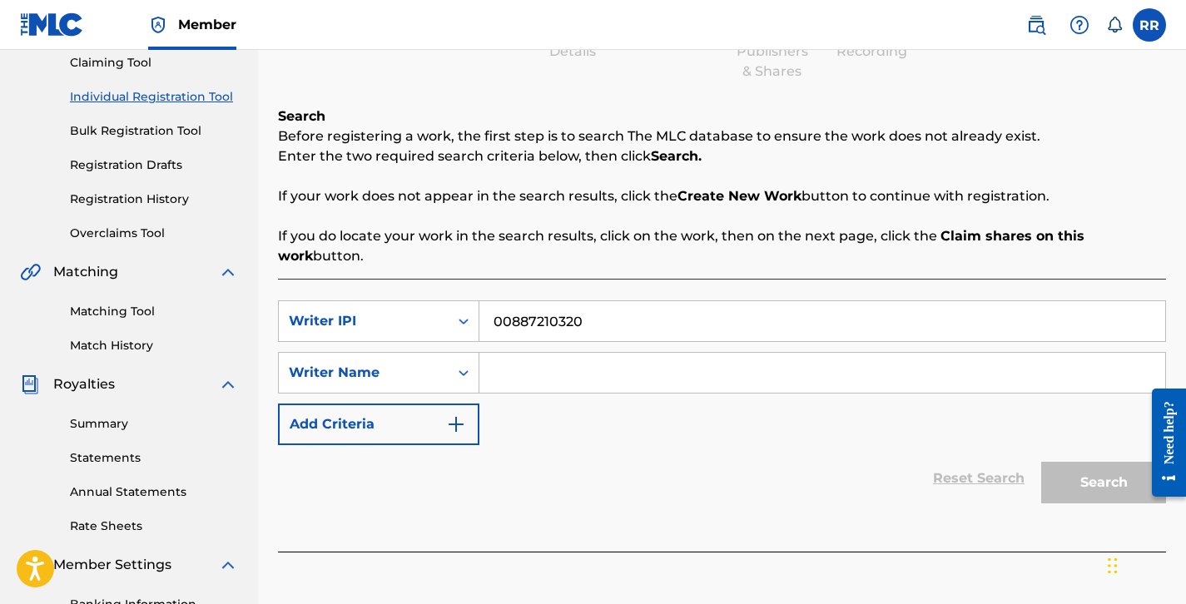
click at [764, 375] on input "Search Form" at bounding box center [822, 373] width 686 height 40
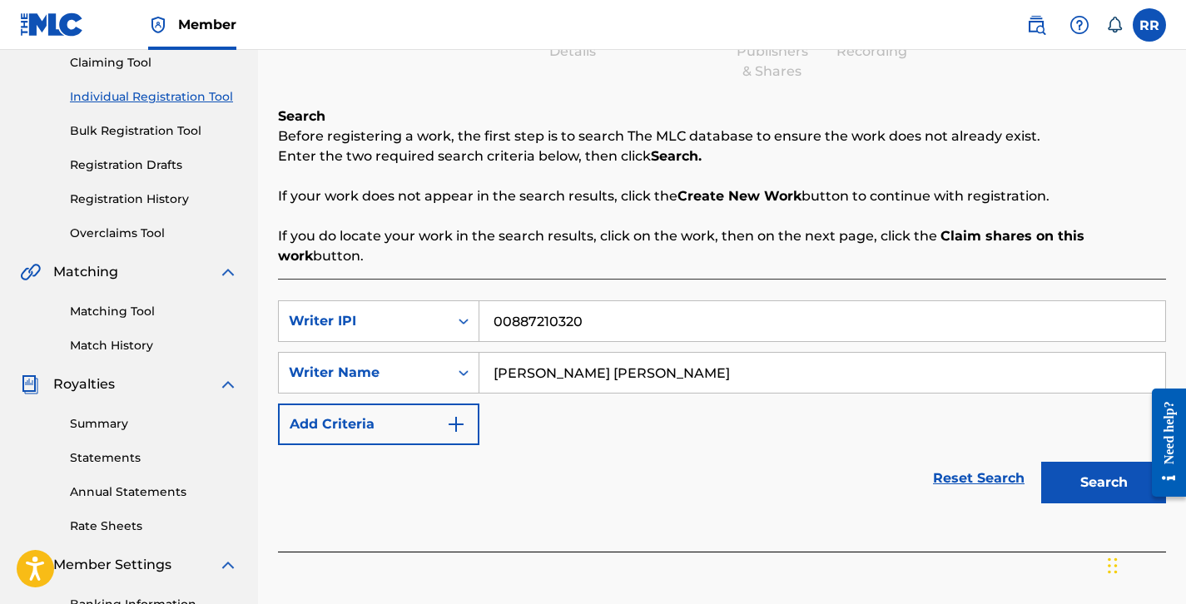
type input "[PERSON_NAME] [PERSON_NAME]"
click at [1064, 478] on button "Search" at bounding box center [1103, 483] width 125 height 42
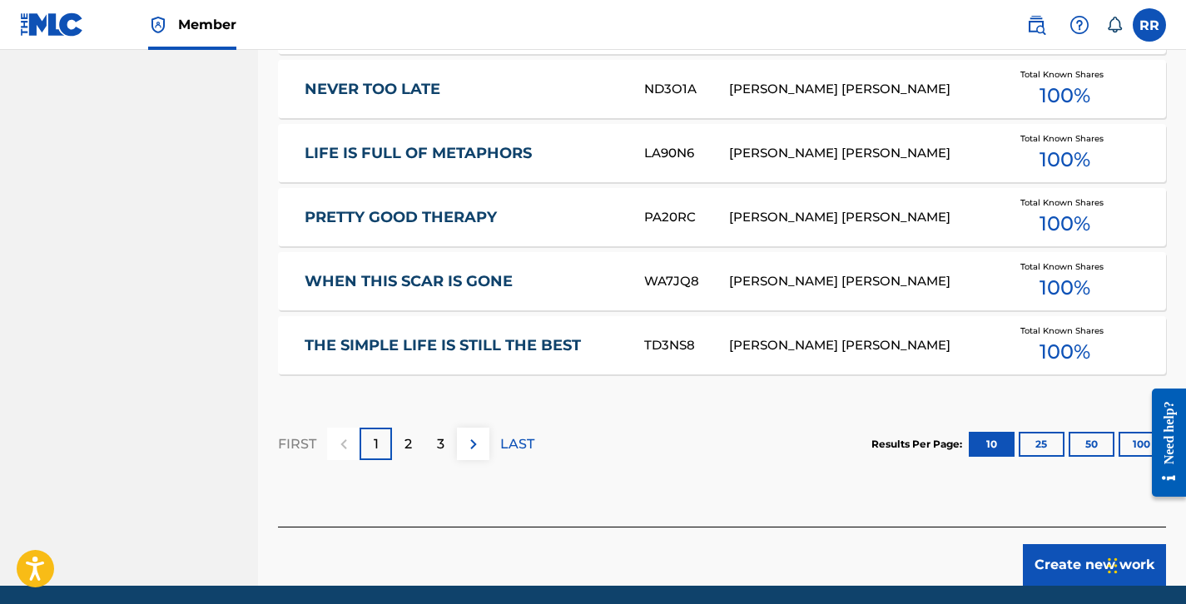
scroll to position [1059, 0]
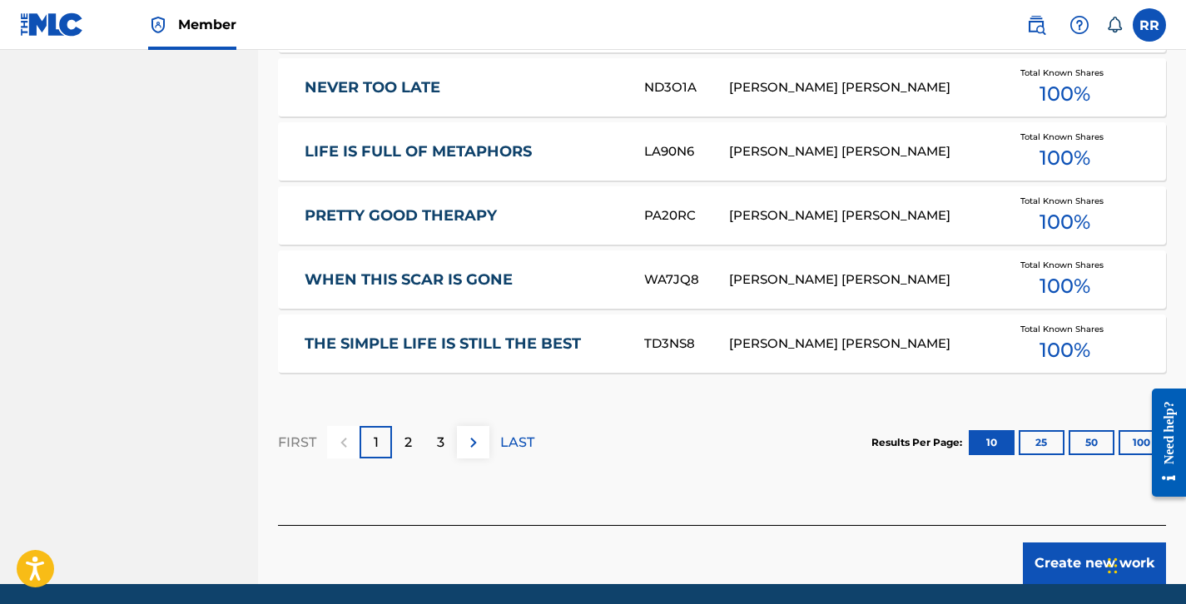
click at [1128, 444] on button "100" at bounding box center [1141, 442] width 46 height 25
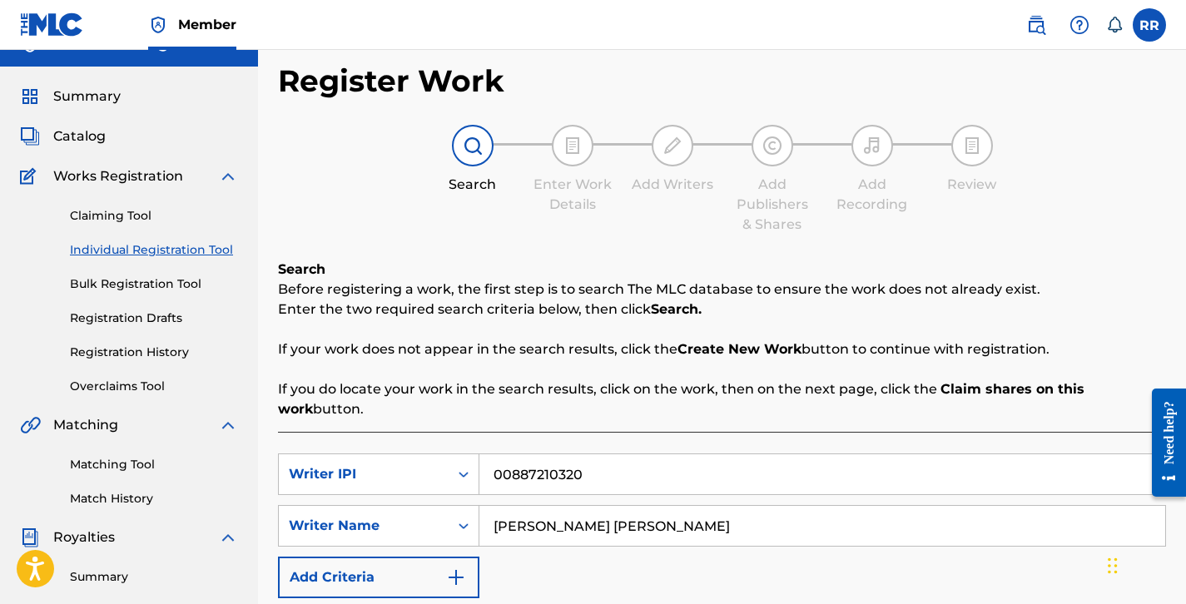
scroll to position [12, 0]
